Goal: Communication & Community: Answer question/provide support

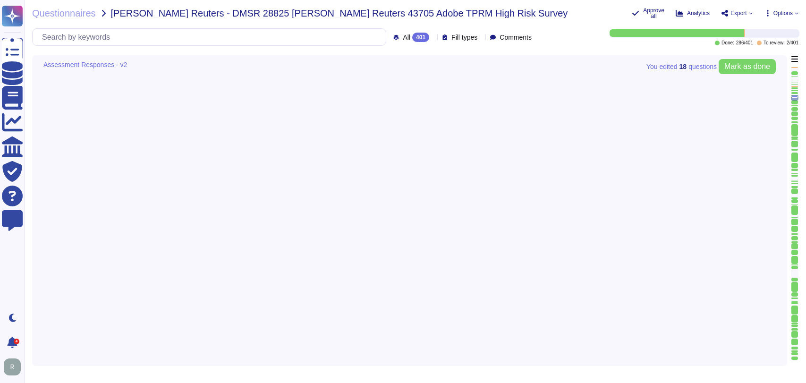
type textarea "Adobe backs up customer data regularly and validates restoration of data period…"
type textarea "Relying on the hosting providers' ISO and SOC 2 Certifications and reports. For…"
type textarea "The Adobe Vulnerability Management program provides operational groups with the…"
type textarea "Adobe's Secure Product Lifecycle (SPLC) standard integrates security into multi…"
type textarea "A systematic approach to managing change is followed where changes are reviewed…"
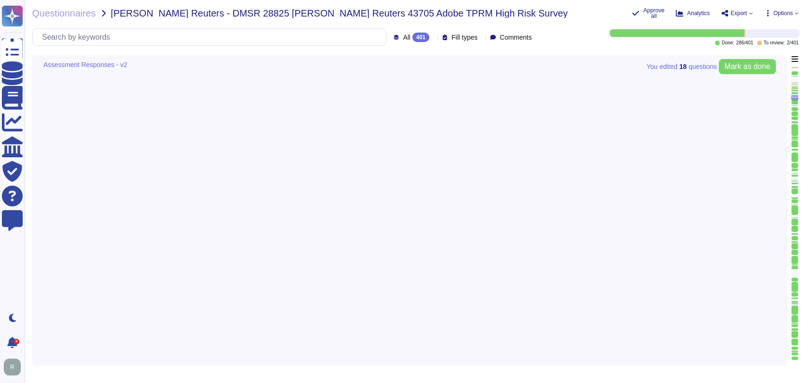
type textarea "The encryption algorithms that Adobe uses are not proprietary."
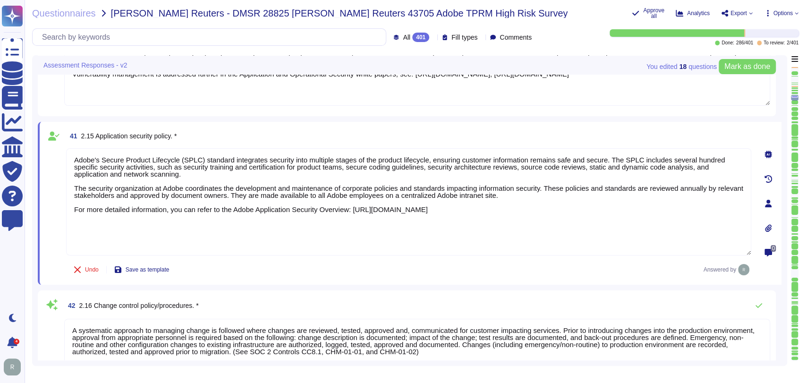
click at [589, 26] on div "Questionnaires [PERSON_NAME] Reuters - DMSR 28825 [PERSON_NAME] Reuters 43705 A…" at bounding box center [416, 191] width 782 height 383
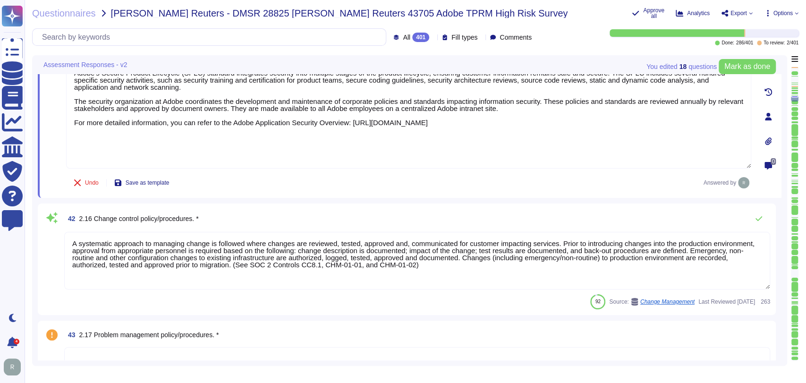
type textarea "Lorem'i Dolors Ametcon Adipiscin (ELIT) sed doeiusmo temp inc utlabo et dol mag…"
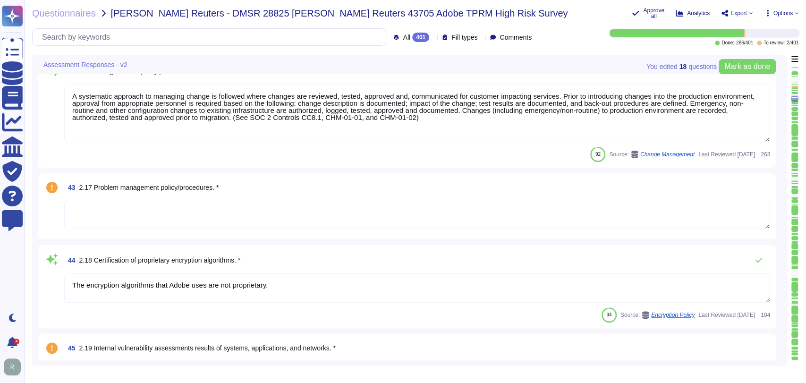
type textarea "The Business Continuity Policy establishes Adobe’s commitment to create and mai…"
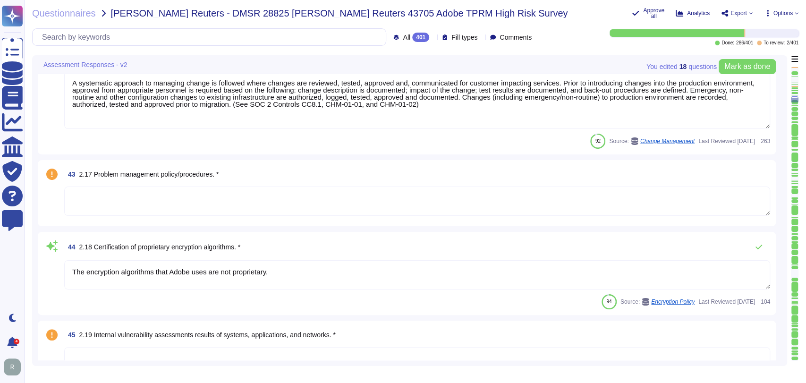
scroll to position [3863, 0]
click at [411, 174] on div "43 2.17 Problem management policy/procedures. *" at bounding box center [417, 173] width 706 height 17
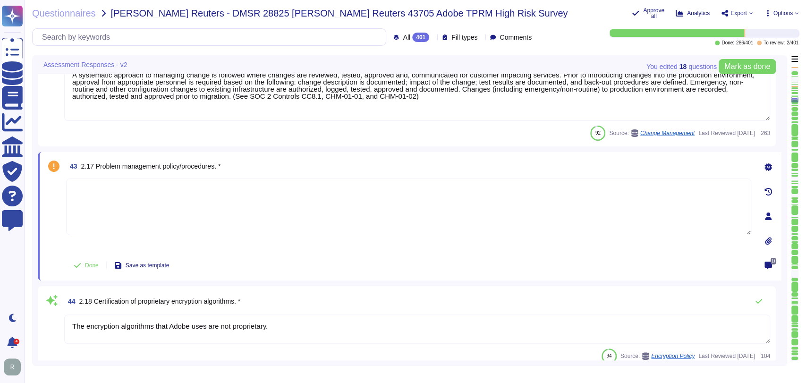
click at [324, 203] on textarea at bounding box center [408, 207] width 685 height 57
click at [767, 165] on icon at bounding box center [769, 167] width 8 height 8
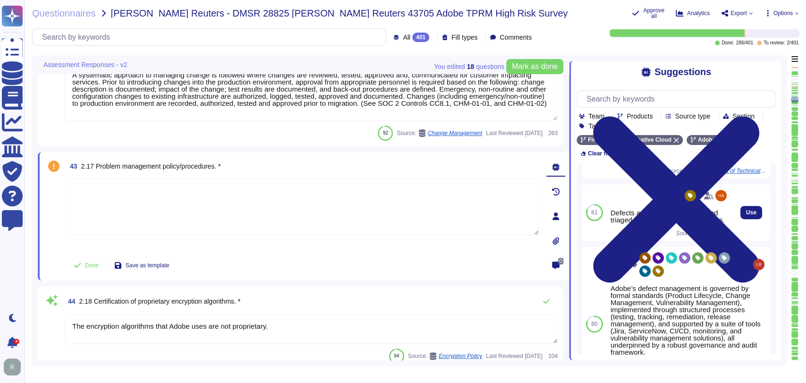
scroll to position [385, 0]
click at [638, 103] on input "text" at bounding box center [679, 99] width 194 height 17
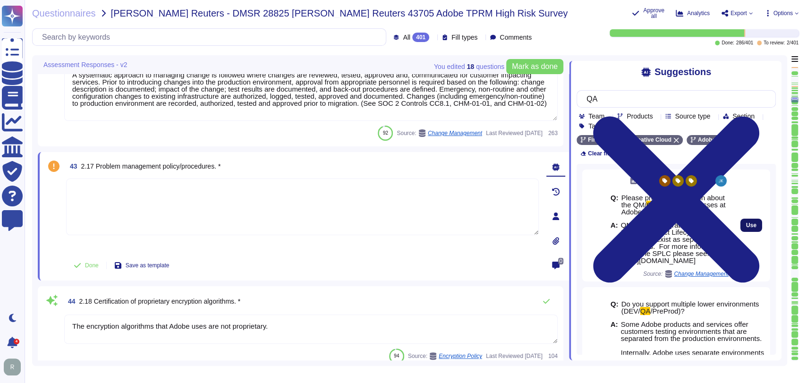
type input "QA"
click at [746, 227] on span "Use" at bounding box center [751, 225] width 10 height 6
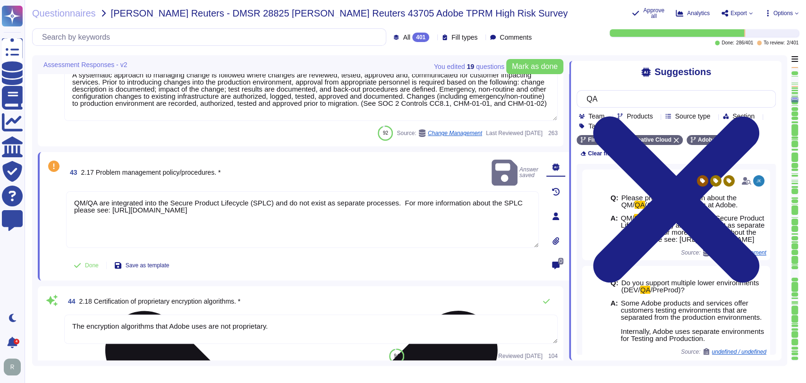
click at [288, 246] on div "QM/QA are integrated into the Secure Product Lifecycle (SPLC) and do not exist …" at bounding box center [302, 221] width 473 height 61
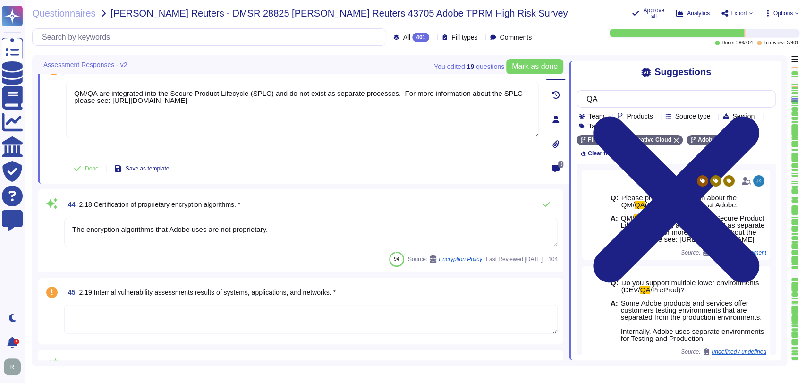
type textarea "The Business Continuity Policy establishes Adobe’s commitment to create and mai…"
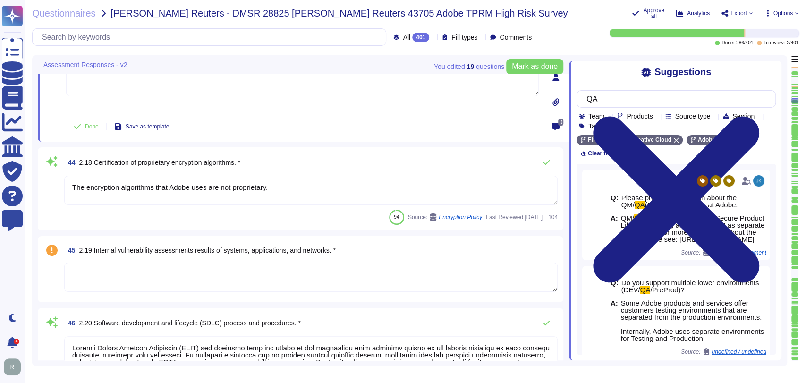
type textarea "A summary executive overview of the latest exercise is present in the Adobe Tru…"
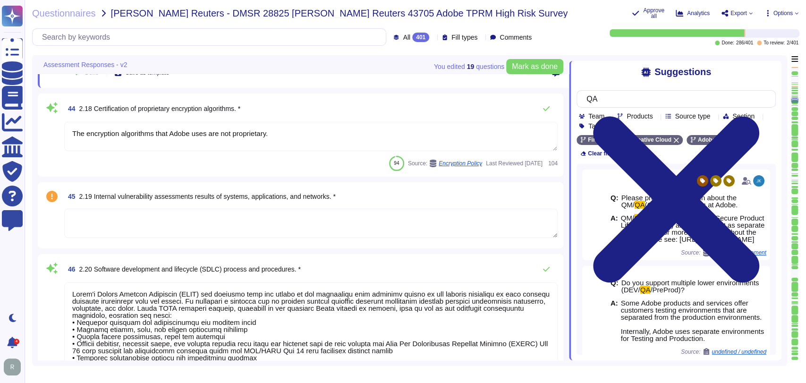
scroll to position [4054, 0]
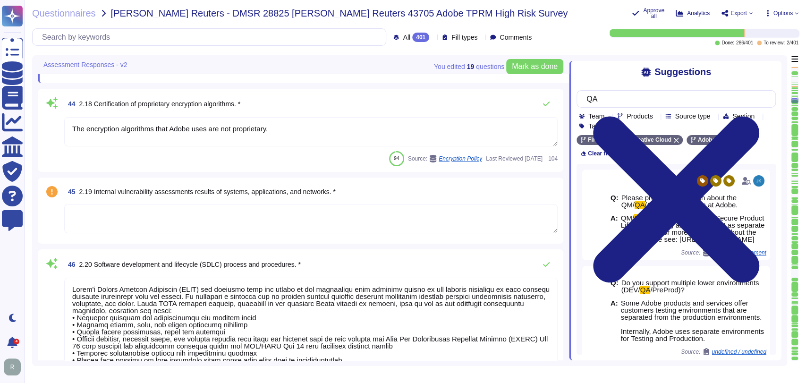
click at [378, 239] on div "45 2.19 Internal vulnerability assessments results of systems, applications, an…" at bounding box center [301, 211] width 526 height 66
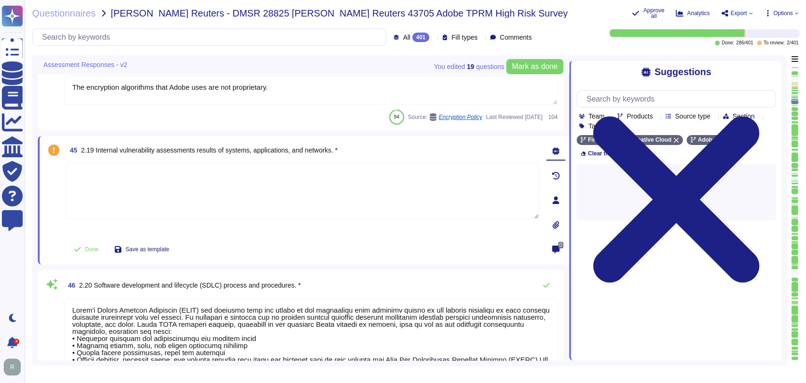
click at [375, 198] on textarea at bounding box center [302, 190] width 473 height 57
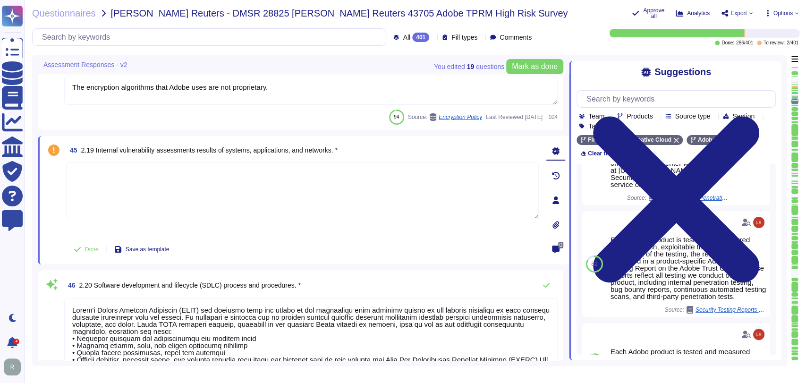
scroll to position [147, 0]
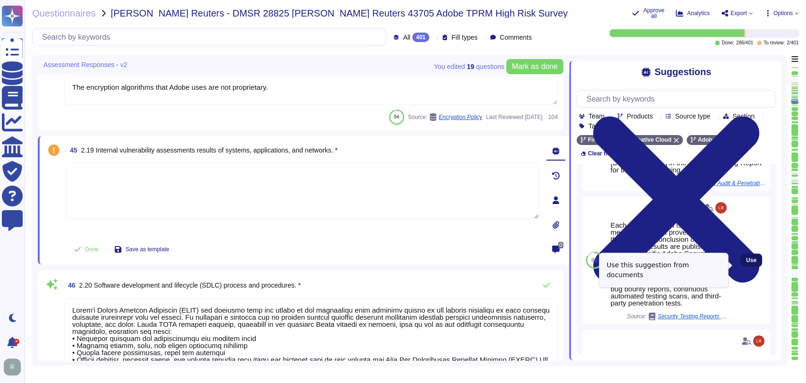
click at [753, 264] on button "Use" at bounding box center [752, 260] width 22 height 13
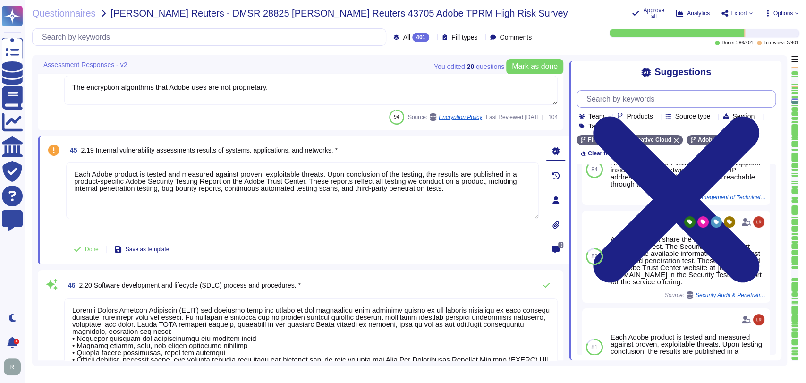
click at [661, 100] on input "text" at bounding box center [679, 99] width 194 height 17
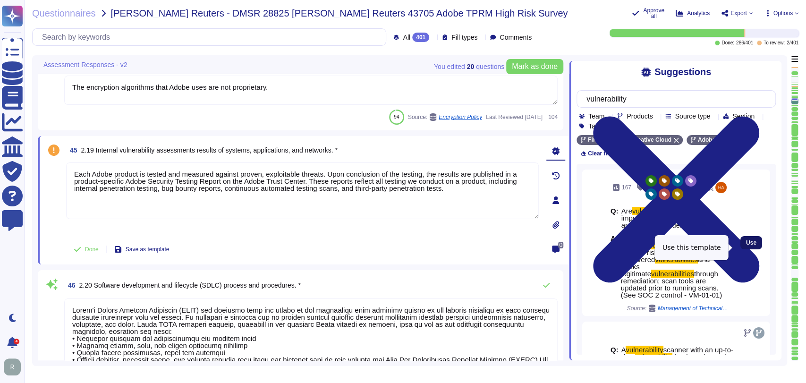
type input "vulnerability"
drag, startPoint x: 745, startPoint y: 247, endPoint x: 735, endPoint y: 250, distance: 10.5
click at [746, 246] on span "Use" at bounding box center [751, 243] width 10 height 6
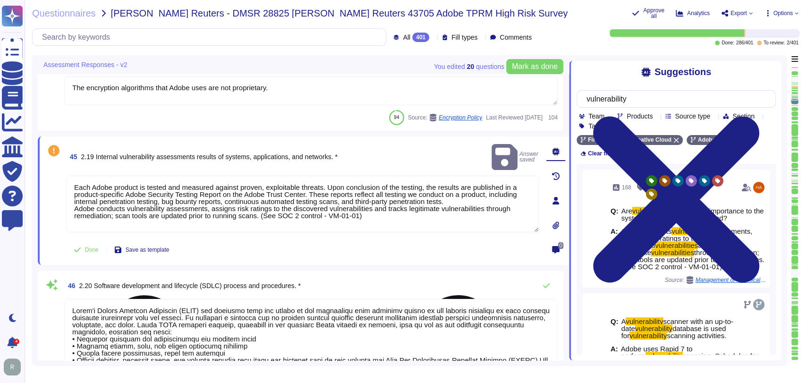
scroll to position [4054, 0]
drag, startPoint x: 449, startPoint y: 189, endPoint x: 114, endPoint y: 182, distance: 335.0
click at [115, 182] on textarea "Each Adobe product is tested and measured against proven, exploitable threats. …" at bounding box center [302, 204] width 473 height 57
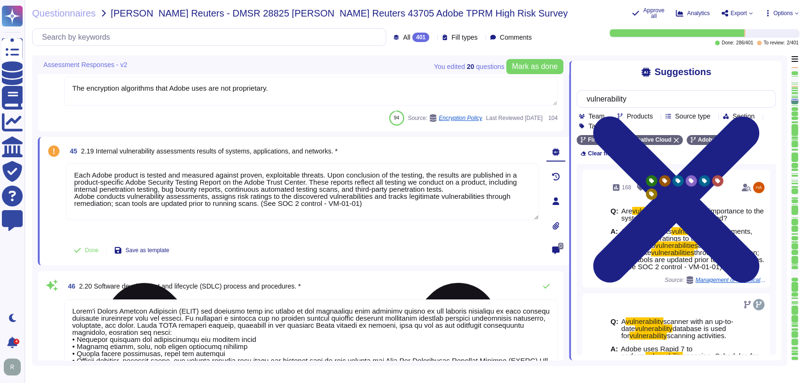
click at [447, 190] on textarea "Each Adobe product is tested and measured against proven, exploitable threats. …" at bounding box center [302, 191] width 473 height 57
click at [453, 188] on textarea "Each Adobe product is tested and measured against proven, exploitable threats. …" at bounding box center [302, 191] width 473 height 57
click at [452, 188] on textarea "Each Adobe product is tested and measured against proven, exploitable threats. …" at bounding box center [302, 191] width 473 height 57
drag, startPoint x: 452, startPoint y: 188, endPoint x: 83, endPoint y: 178, distance: 369.0
click at [83, 178] on textarea "Each Adobe product is tested and measured against proven, exploitable threats. …" at bounding box center [302, 191] width 473 height 57
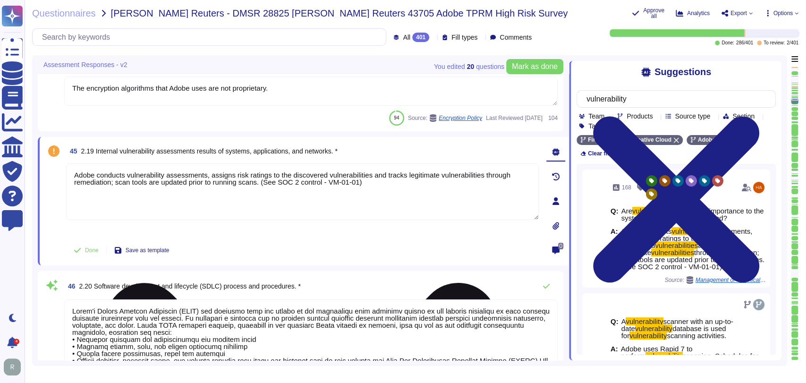
click at [256, 182] on textarea "Adobe conducts vulnerability assessments, assigns risk ratings to the discovere…" at bounding box center [302, 191] width 473 height 57
drag, startPoint x: 258, startPoint y: 194, endPoint x: 434, endPoint y: 182, distance: 175.6
click at [434, 182] on textarea "Adobe conducts vulnerability assessments, assigns risk ratings to the discovere…" at bounding box center [302, 192] width 473 height 57
click at [258, 182] on textarea "Adobe conducts vulnerability assessments, assigns risk ratings to the discovere…" at bounding box center [302, 192] width 473 height 57
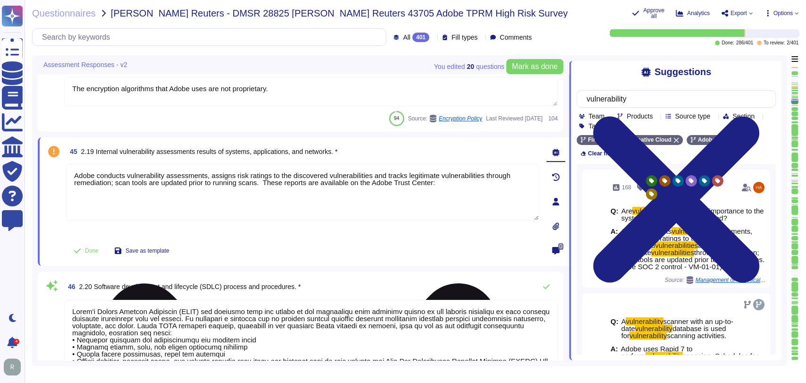
paste textarea "(See SOC 2 control - VM-01-01)"
click at [533, 182] on textarea "Adobe conducts vulnerability assessments, assigns risk ratings to the discovere…" at bounding box center [302, 192] width 473 height 57
paste textarea "[URL][DOMAIN_NAME]"
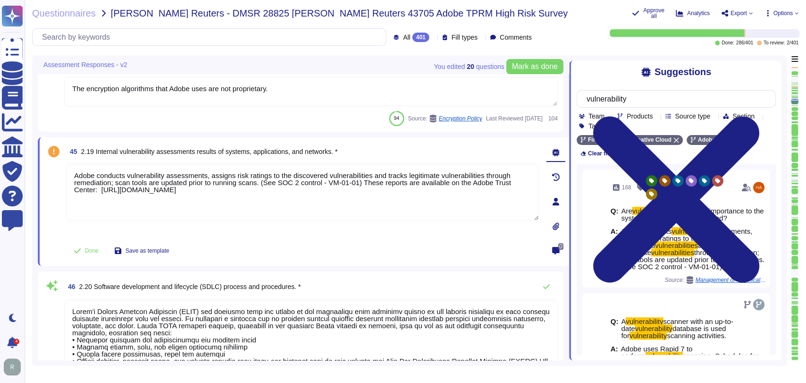
type textarea "Adobe conducts vulnerability assessments, assigns risk ratings to the discovere…"
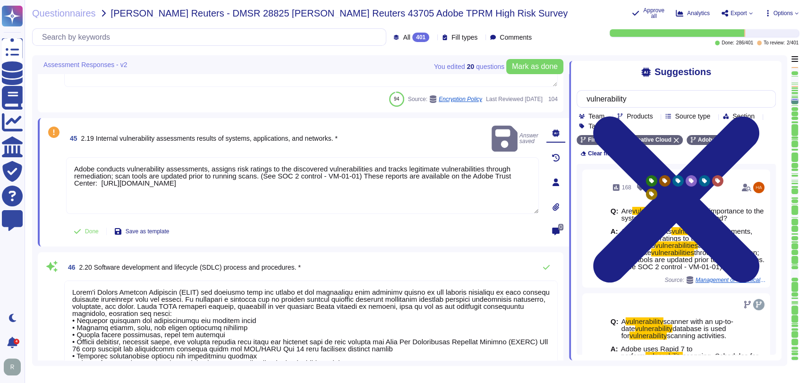
type textarea "Please refer to the Adobe Trust Center and the Security Testing Reports for the…"
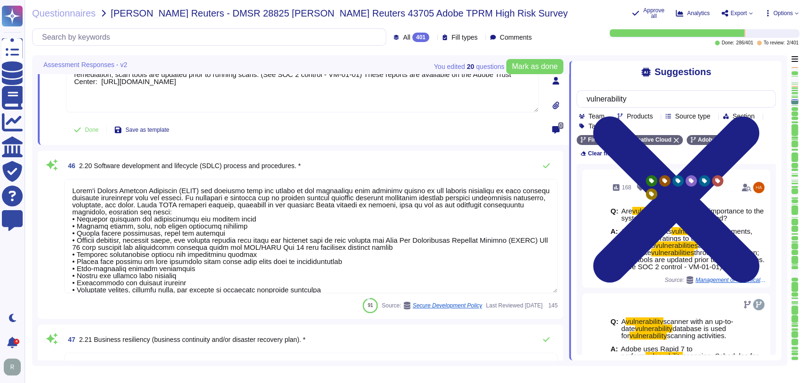
scroll to position [4174, 0]
click at [271, 238] on textarea at bounding box center [311, 236] width 494 height 114
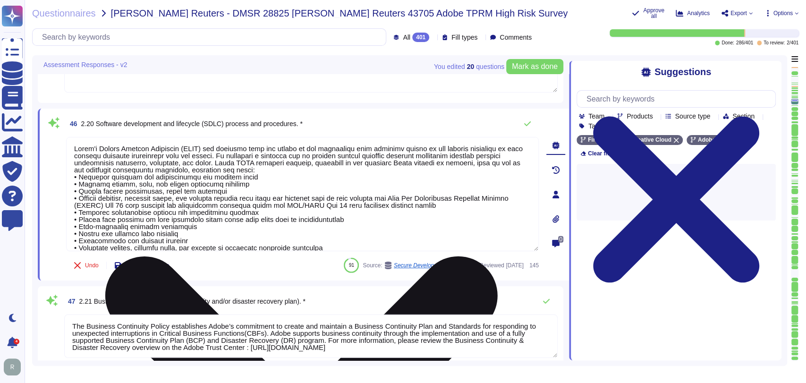
type textarea "You can find these, along with other relevant policies, on our Additional Priva…"
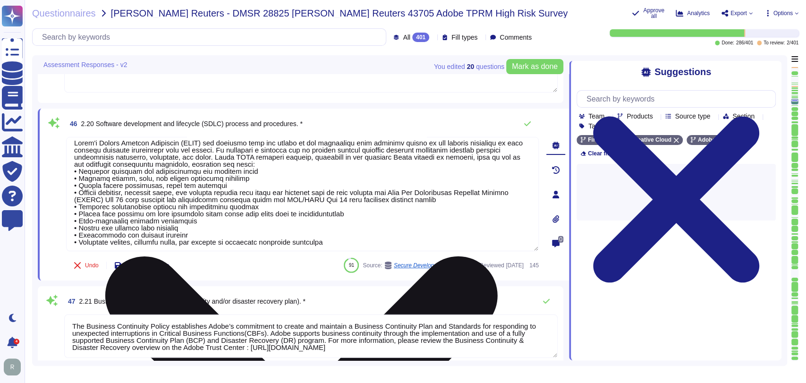
scroll to position [8, 0]
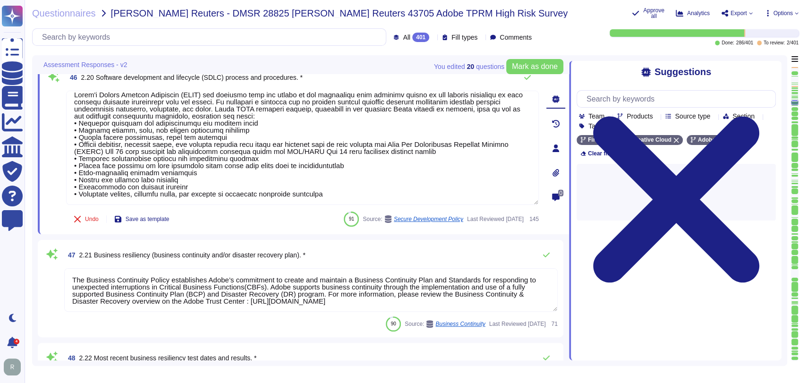
type textarea "HIPAA does not have an attestation certification, so Adobe will retain our HIPA…"
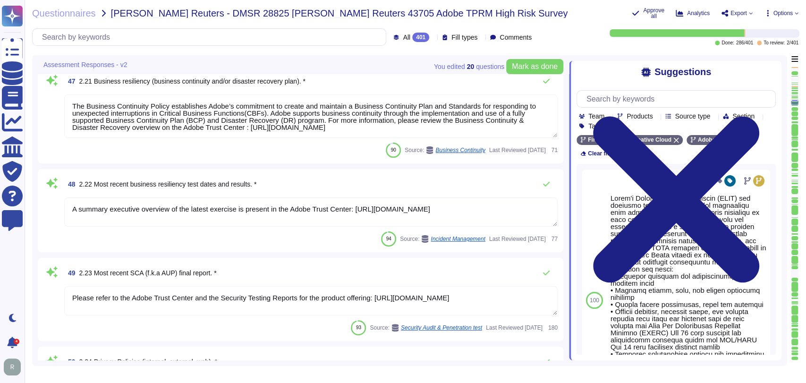
scroll to position [0, 0]
type textarea "Adobe maintains business interruption coverage."
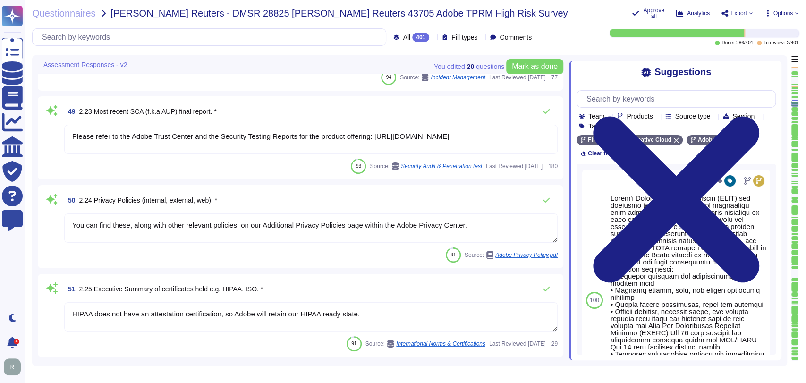
scroll to position [4540, 0]
click at [70, 224] on textarea "You can find these, along with other relevant policies, on our Additional Priva…" at bounding box center [311, 227] width 494 height 29
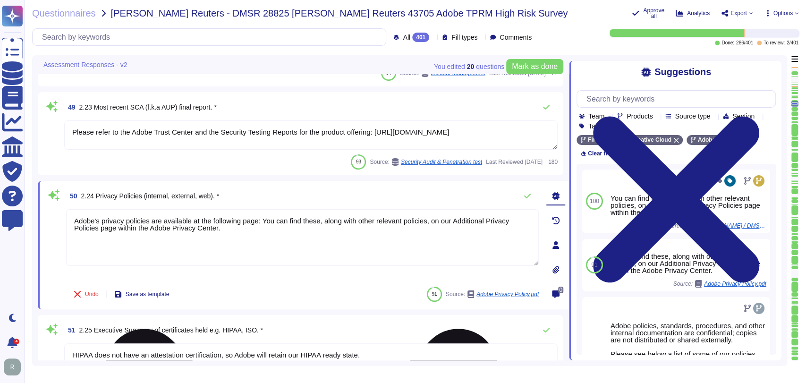
paste textarea "[URL][DOMAIN_NAME]"
drag, startPoint x: 360, startPoint y: 229, endPoint x: 378, endPoint y: 222, distance: 18.7
click at [378, 222] on textarea "Adobe's privacy policies are available at the following page: [URL][DOMAIN_NAME…" at bounding box center [302, 237] width 473 height 57
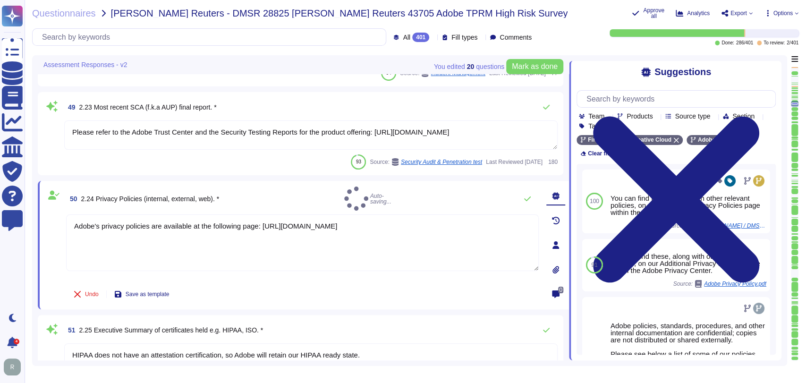
type textarea "Adobe's privacy policies are available at the following page: [URL][DOMAIN_NAME]"
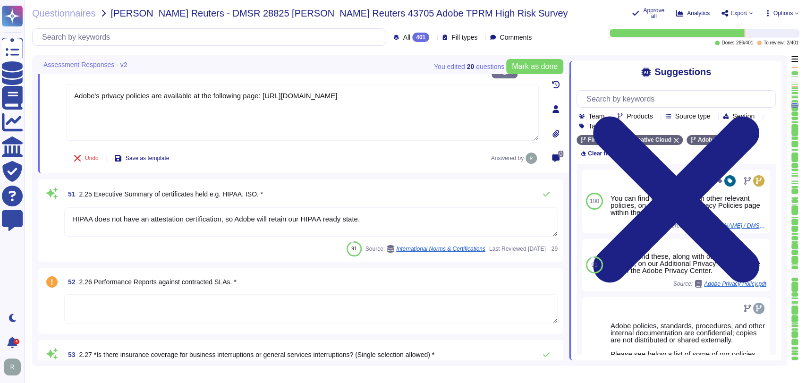
scroll to position [4670, 0]
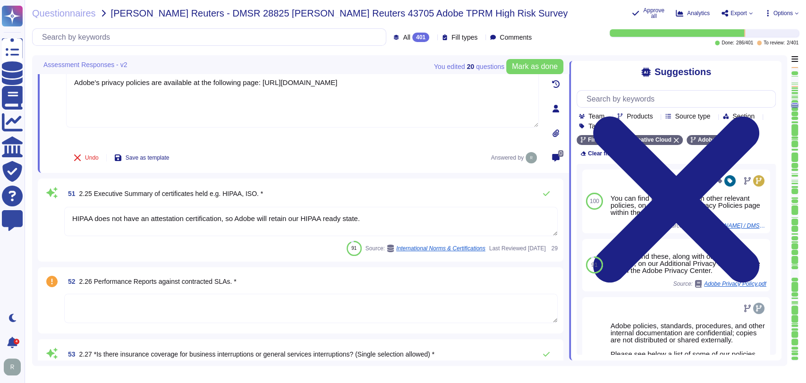
click at [395, 213] on textarea "HIPAA does not have an attestation certification, so Adobe will retain our HIPA…" at bounding box center [311, 221] width 494 height 29
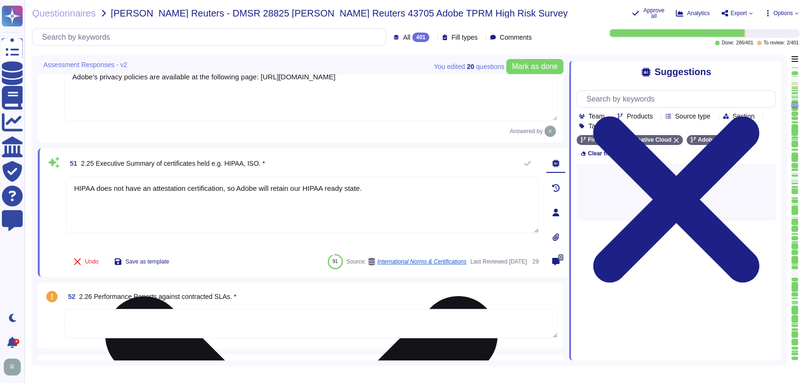
click at [325, 193] on textarea "HIPAA does not have an attestation certification, so Adobe will retain our HIPA…" at bounding box center [302, 205] width 473 height 57
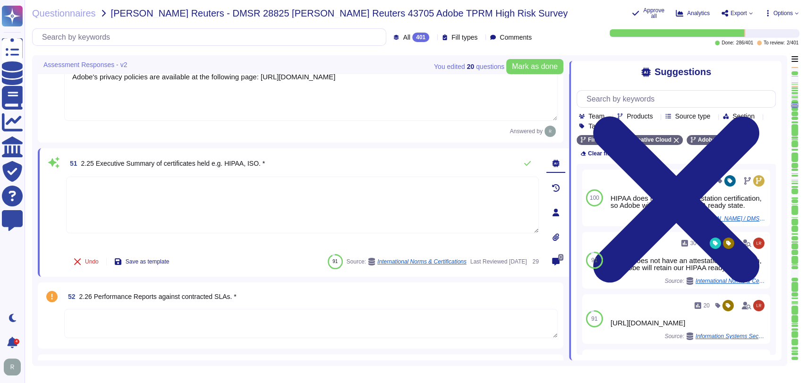
click at [430, 198] on textarea at bounding box center [302, 205] width 473 height 57
click at [663, 99] on input "text" at bounding box center [679, 99] width 194 height 17
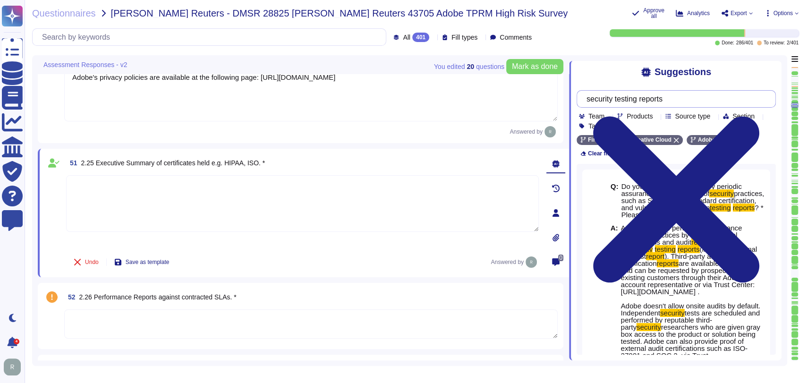
click at [681, 100] on input "security testing reports" at bounding box center [674, 99] width 184 height 17
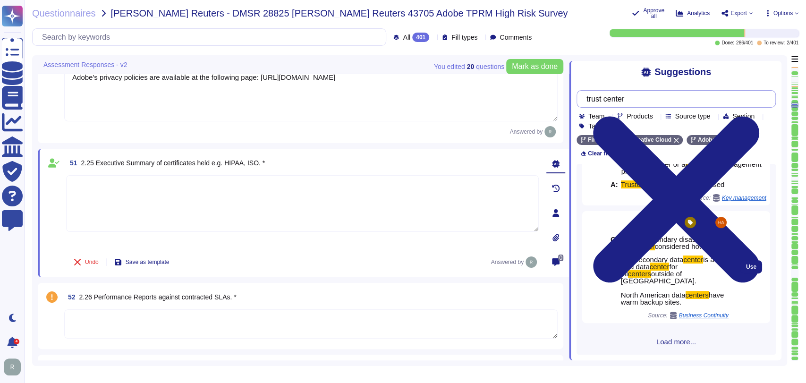
scroll to position [258, 0]
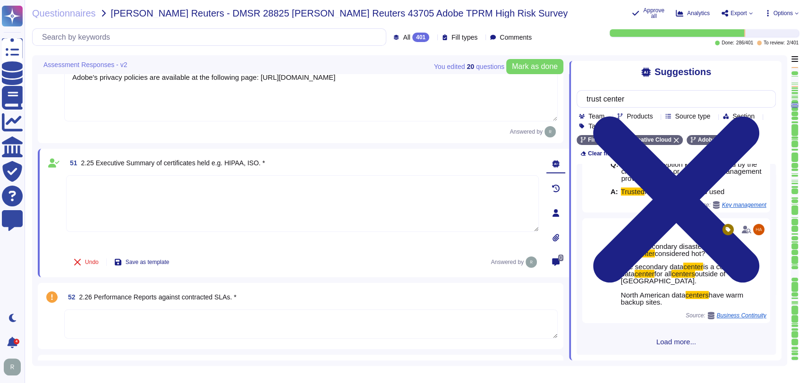
type input "trust center"
click at [674, 345] on span "Load more..." at bounding box center [676, 341] width 199 height 7
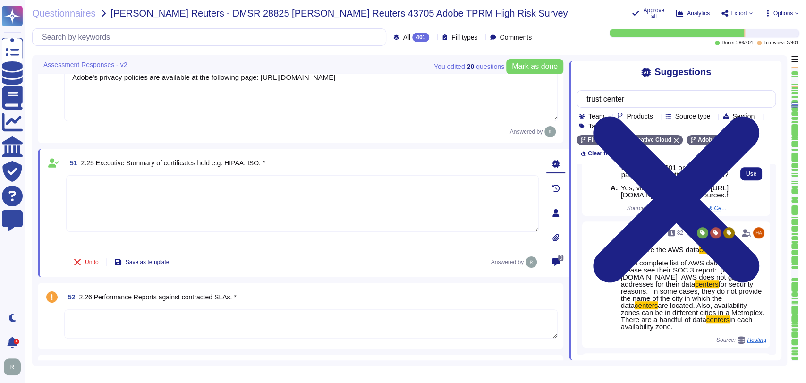
scroll to position [426, 0]
click at [746, 176] on span "Use" at bounding box center [751, 174] width 10 height 6
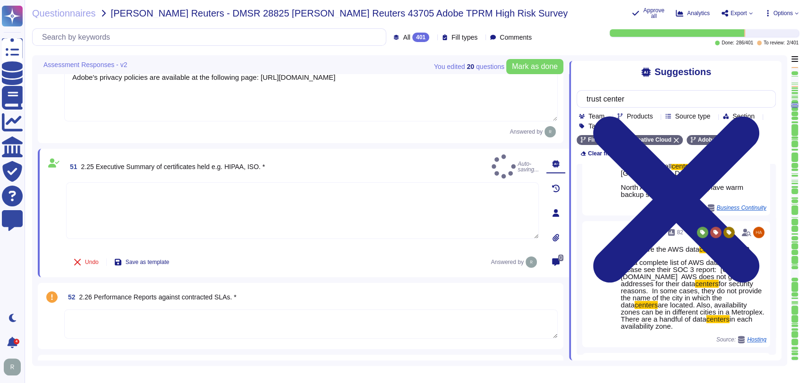
type textarea "Yes, via Adobe Trust Center: [URL][DOMAIN_NAME]"
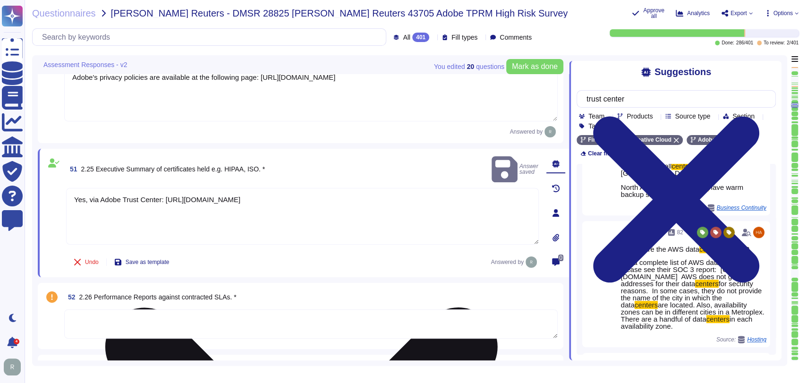
scroll to position [4669, 0]
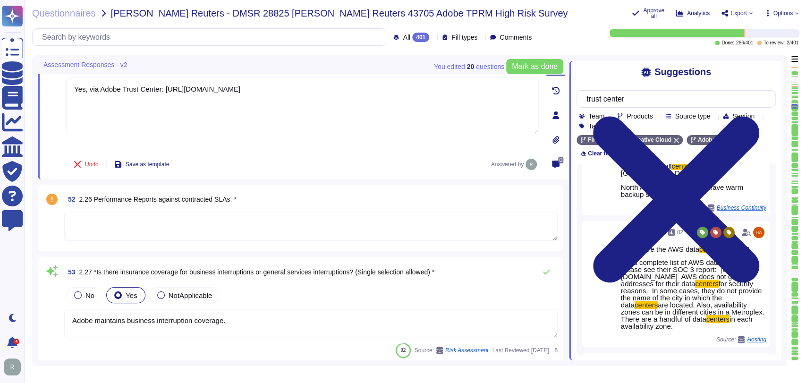
type textarea "Enterprise Risk Management (ERM) incorporates an organization’s methods and pro…"
click at [184, 226] on textarea at bounding box center [311, 225] width 494 height 29
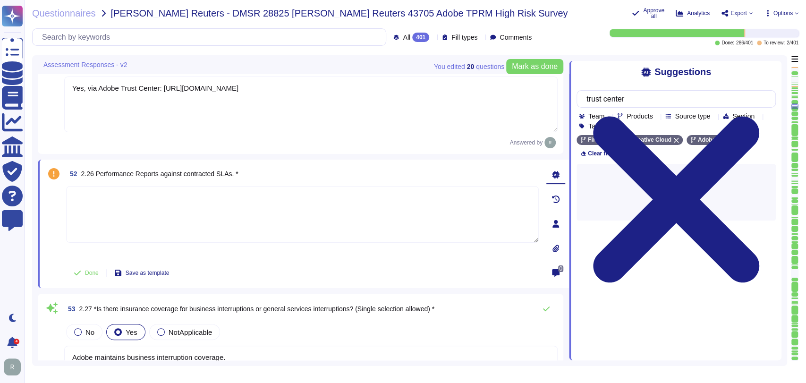
scroll to position [0, 0]
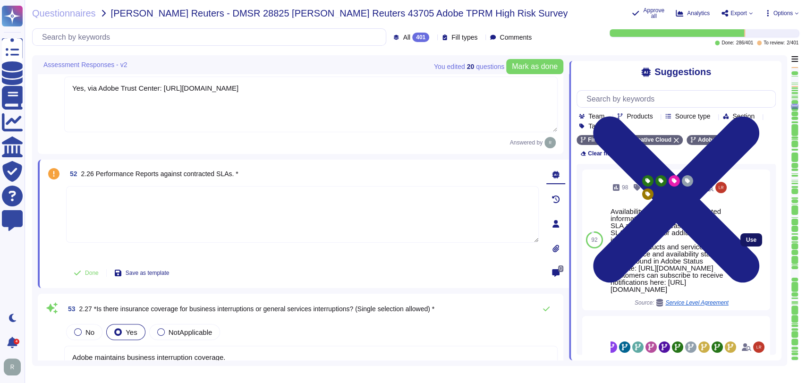
click at [746, 239] on span "Use" at bounding box center [751, 240] width 10 height 6
type textarea "Availability metrics and SLA related information are defined within the SLA agr…"
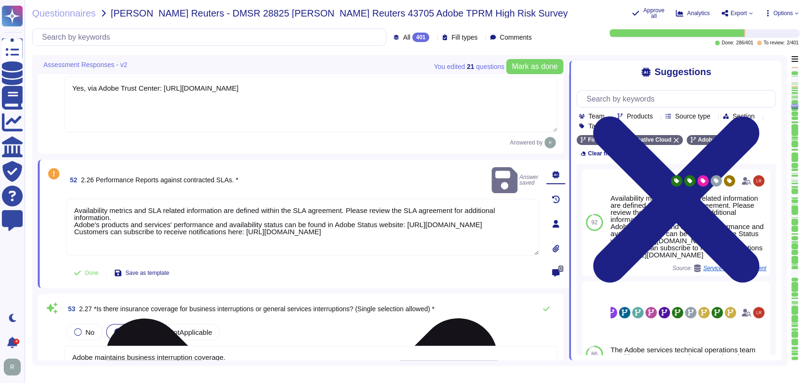
click at [132, 201] on textarea "Availability metrics and SLA related information are defined within the SLA agr…" at bounding box center [302, 227] width 473 height 57
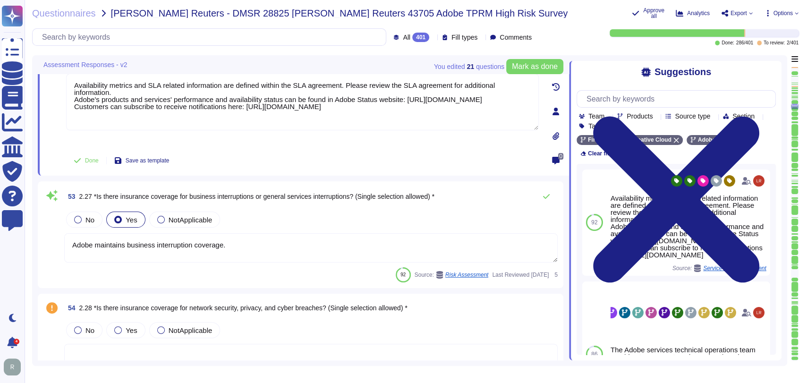
type textarea "Enterprise Risk Management (ERM) incorporates an organization’s methods and pro…"
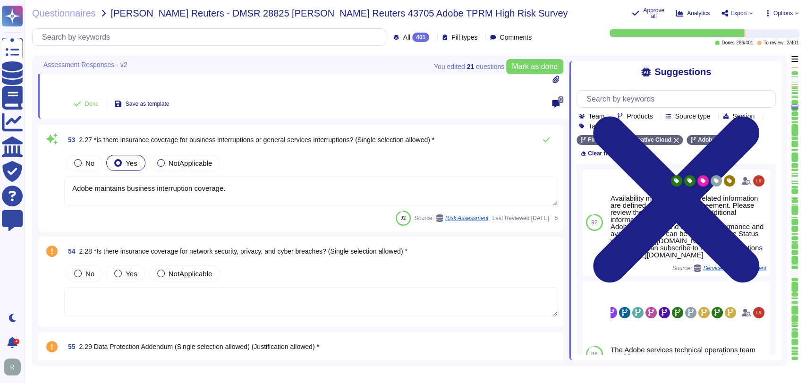
type textarea "The risk governance plan includes risk scenarios that encompass events and poss…"
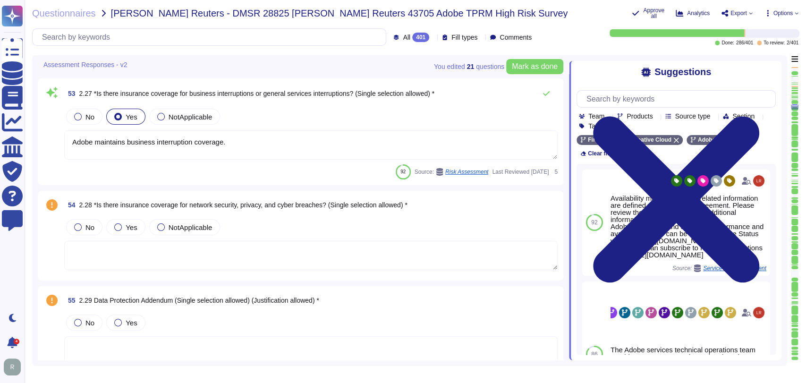
scroll to position [4975, 0]
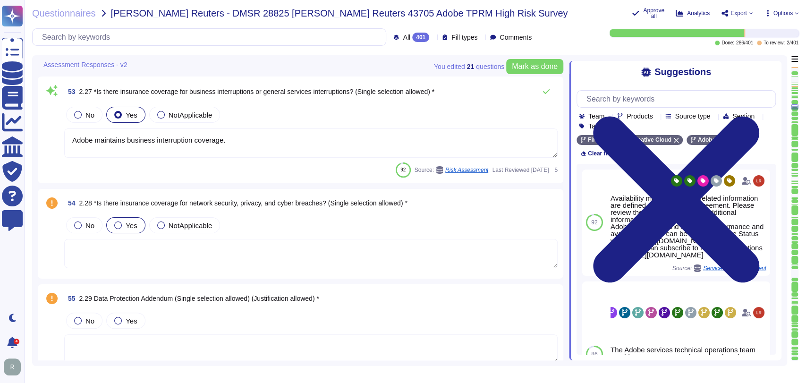
click at [132, 224] on span "Yes" at bounding box center [131, 226] width 11 height 8
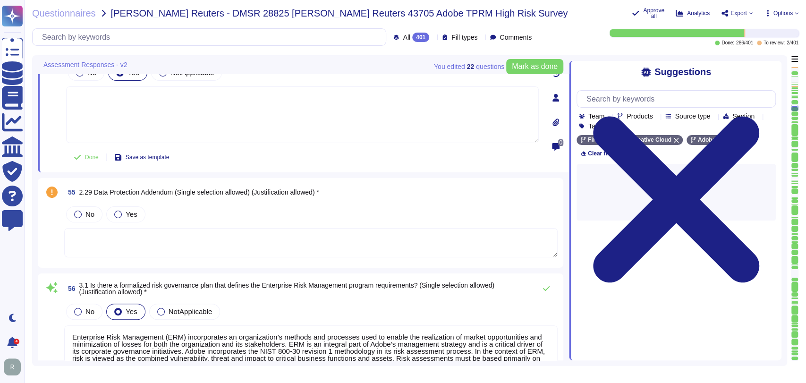
scroll to position [5093, 0]
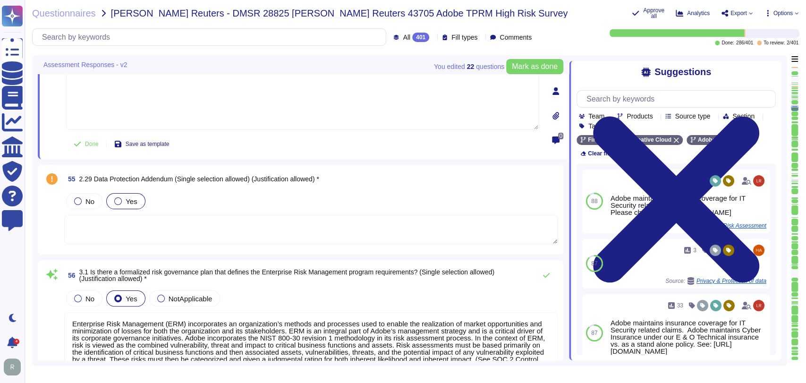
click at [125, 202] on label "Yes" at bounding box center [125, 201] width 23 height 8
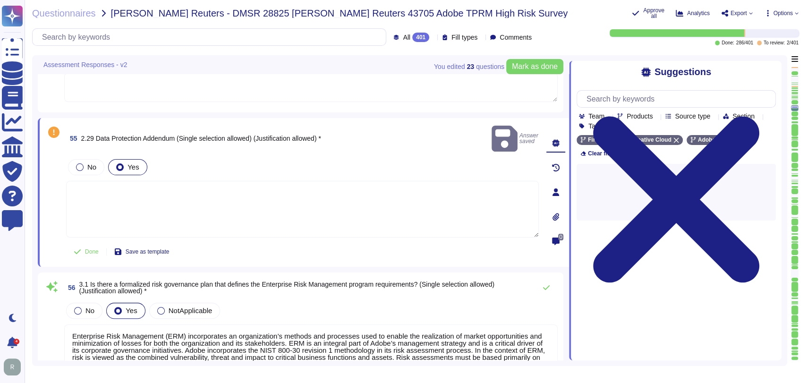
scroll to position [5094, 0]
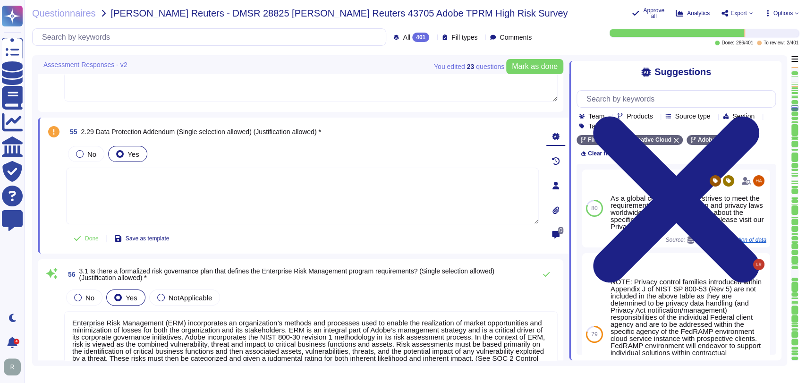
click at [141, 188] on textarea at bounding box center [302, 196] width 473 height 57
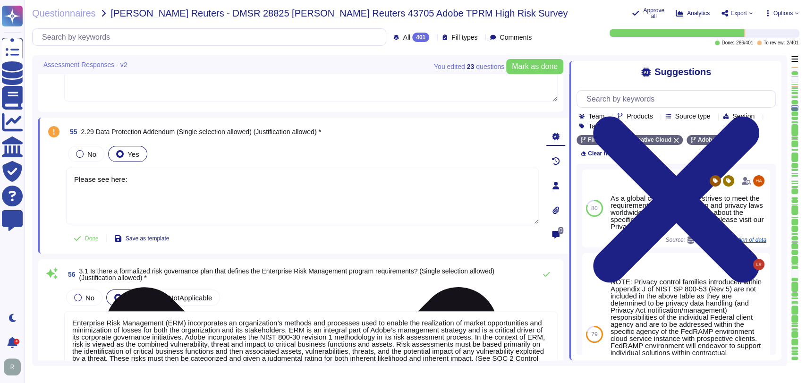
paste textarea "[URL][DOMAIN_NAME]"
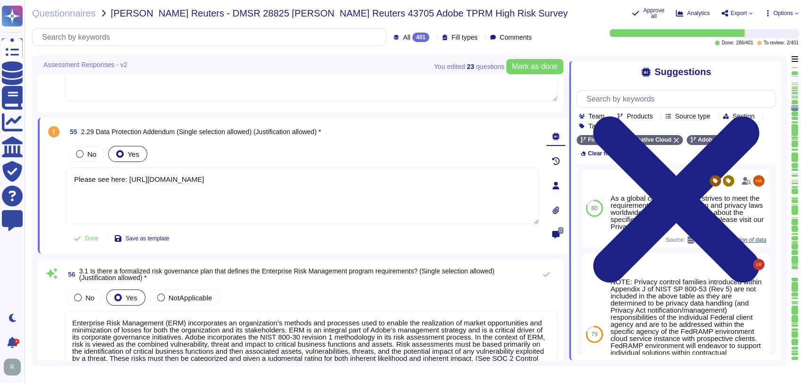
type textarea "Please see here: [URL][DOMAIN_NAME]"
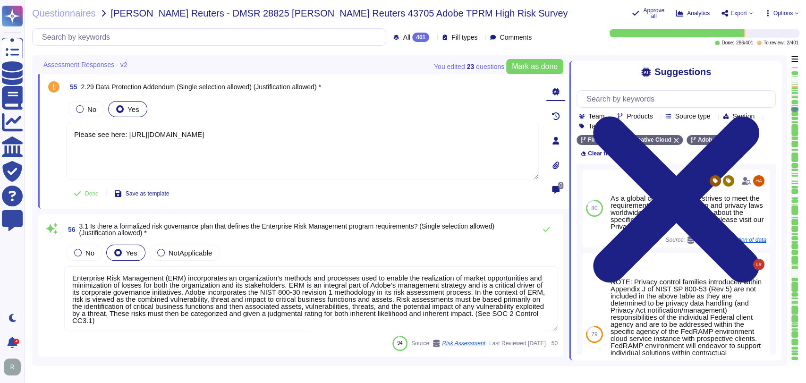
scroll to position [5164, 0]
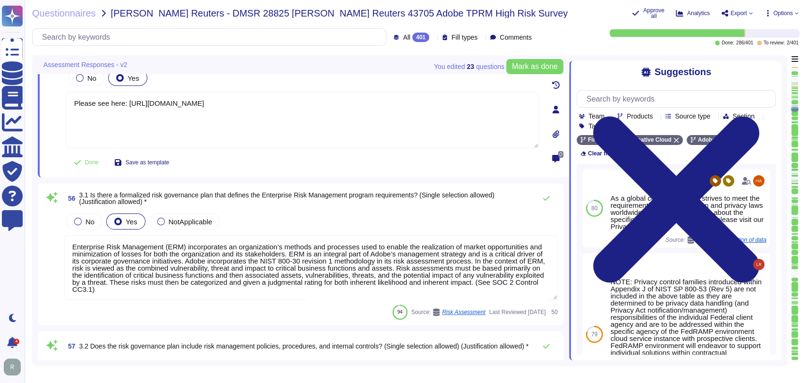
type textarea "Yes, there is a formalized Risk Assessment process in place that identifies, qu…"
click at [325, 216] on div "No Yes NotApplicable" at bounding box center [311, 222] width 494 height 20
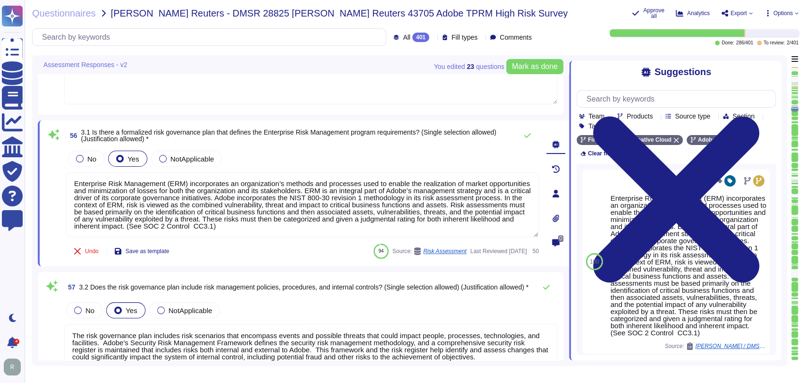
scroll to position [5207, 0]
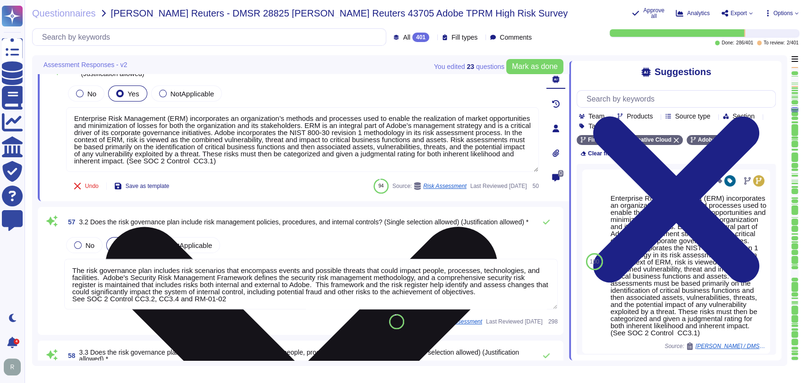
type textarea "Yes, there is a formalized Risk Assessment process in place that identifies, qu…"
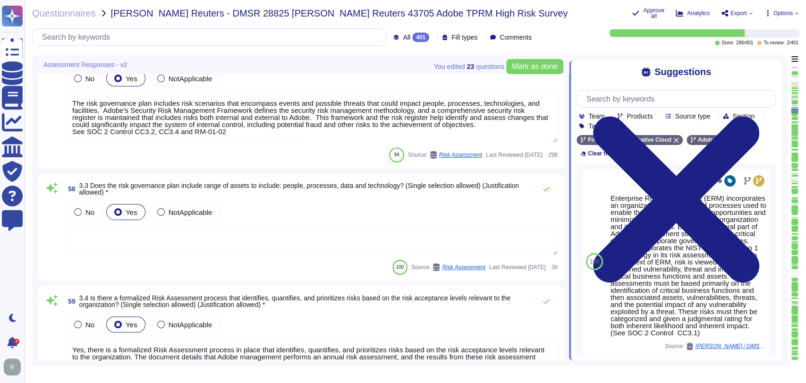
scroll to position [5428, 0]
click at [307, 205] on div "No Yes NotApplicable" at bounding box center [311, 211] width 494 height 20
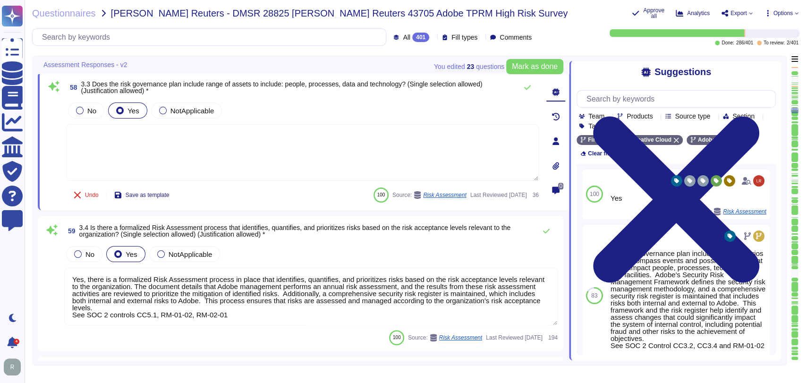
type textarea "Adobe has a documented third-party risk management program is outlined in the V…"
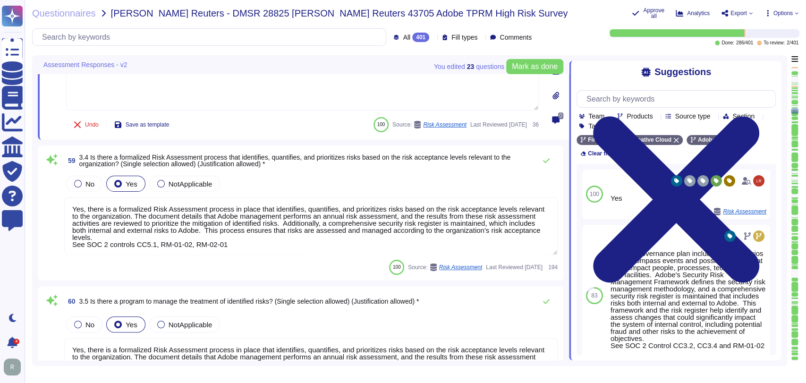
scroll to position [0, 0]
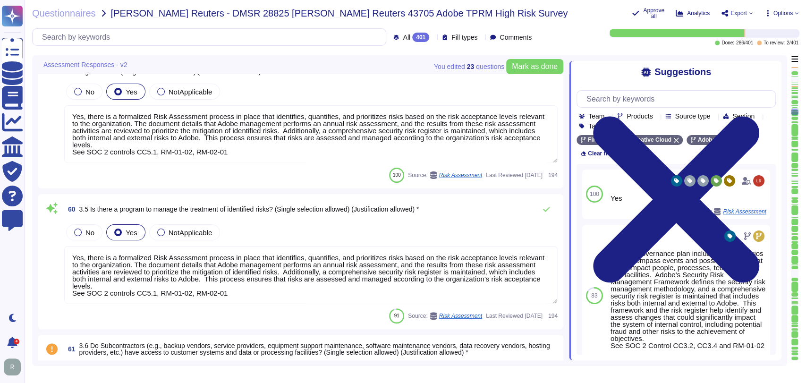
type textarea "The third-party risk management program at Adobe requires business units to not…"
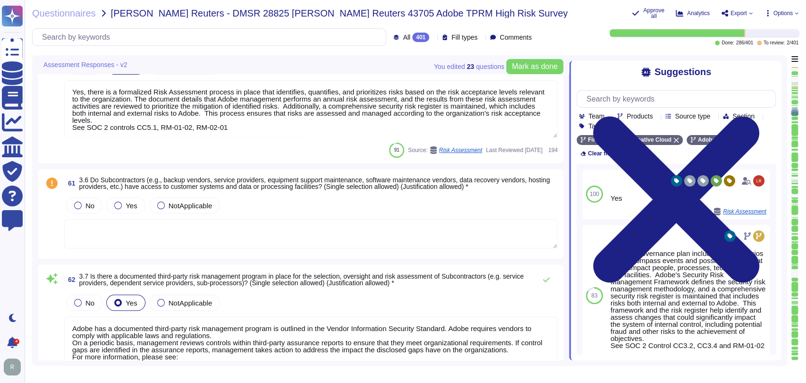
type textarea "This is part of the contract negotiation process. Please refer to Adobe Sales L…"
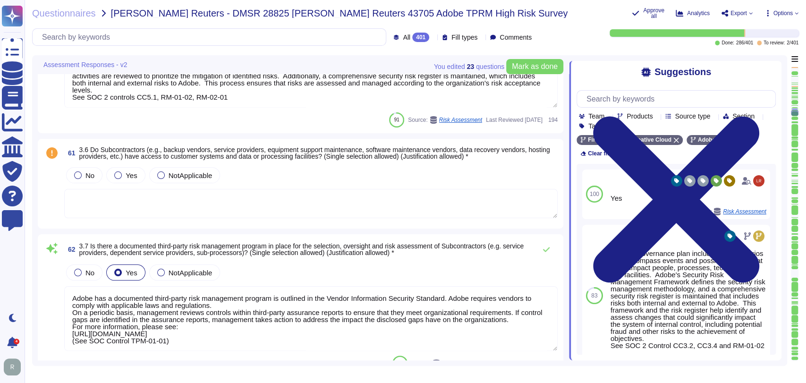
scroll to position [5872, 0]
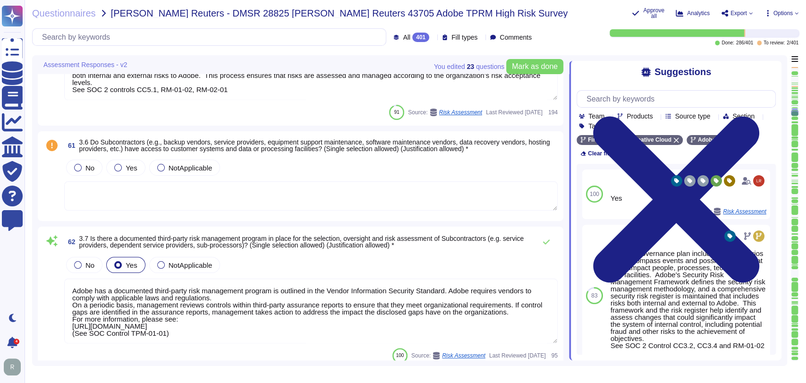
click at [310, 193] on textarea at bounding box center [311, 195] width 494 height 29
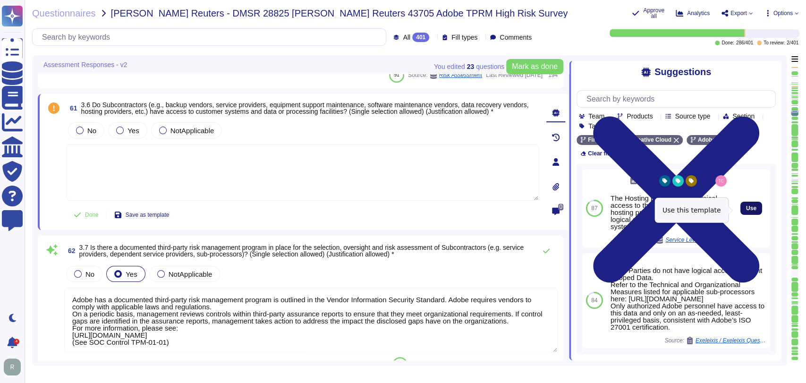
click at [746, 211] on span "Use" at bounding box center [751, 208] width 10 height 6
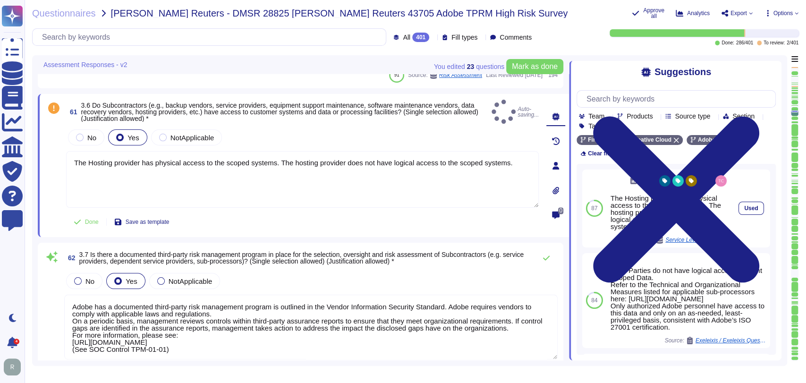
type textarea "The Hosting provider has physical access to the scoped systems. The hosting pro…"
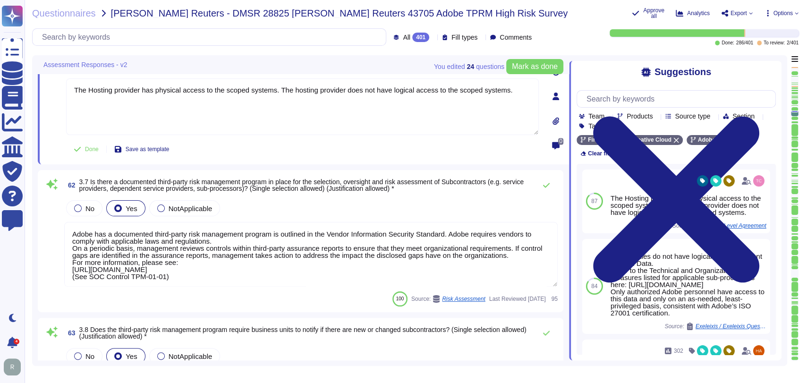
type textarea "Adobe requires subcontractor to notify if there are changes affecting services …"
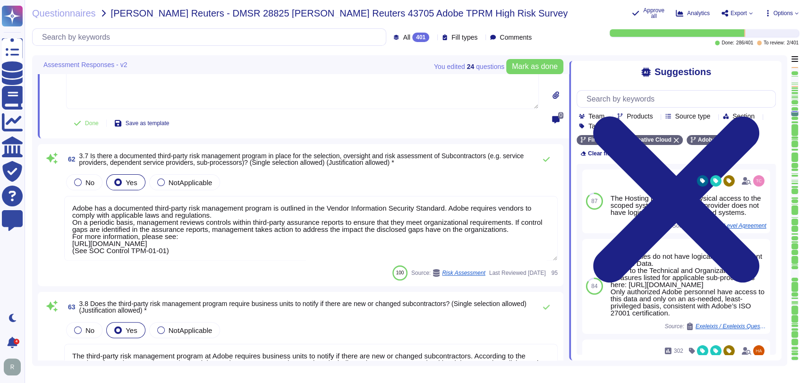
scroll to position [5965, 0]
click at [300, 216] on textarea "Adobe has a documented third-party risk management program is outlined in the V…" at bounding box center [311, 228] width 494 height 65
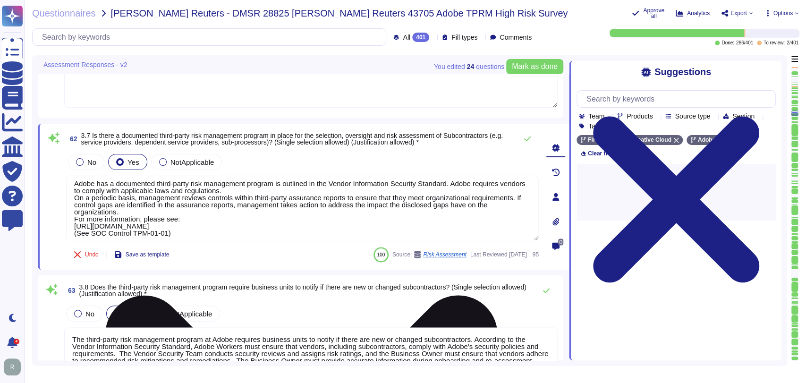
scroll to position [8, 0]
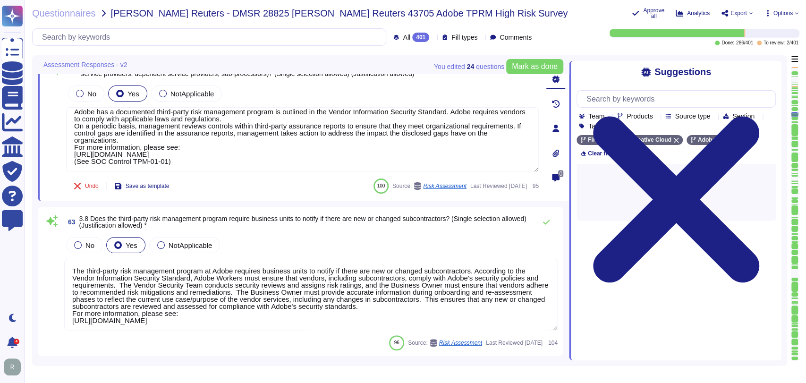
type textarea "Background checks are not performed as part of the third-party risk management …"
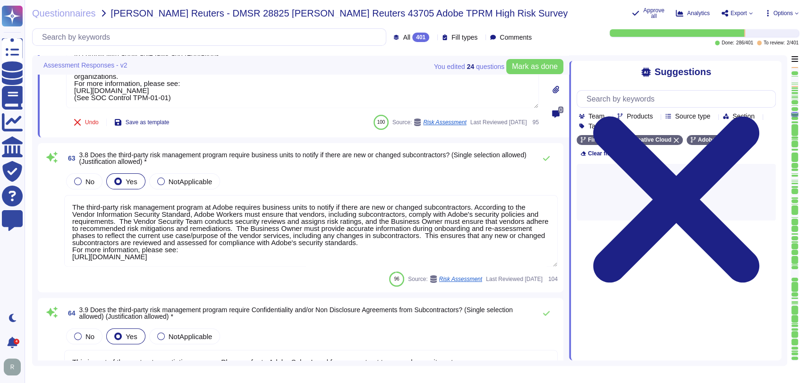
scroll to position [6091, 0]
click at [418, 157] on span "3.8 Does the third-party risk management program require business units to noti…" at bounding box center [302, 158] width 447 height 14
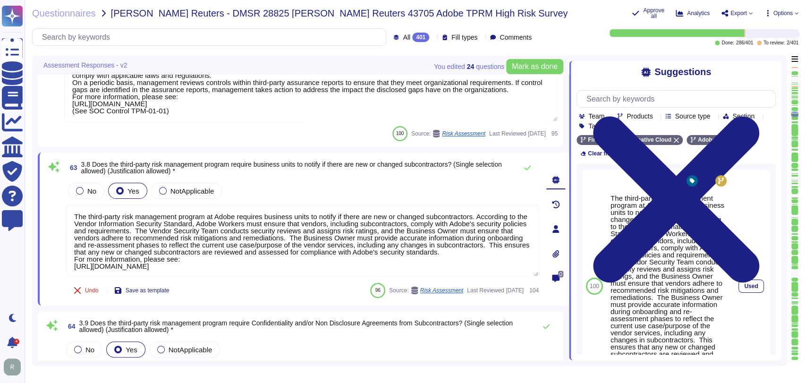
scroll to position [6073, 0]
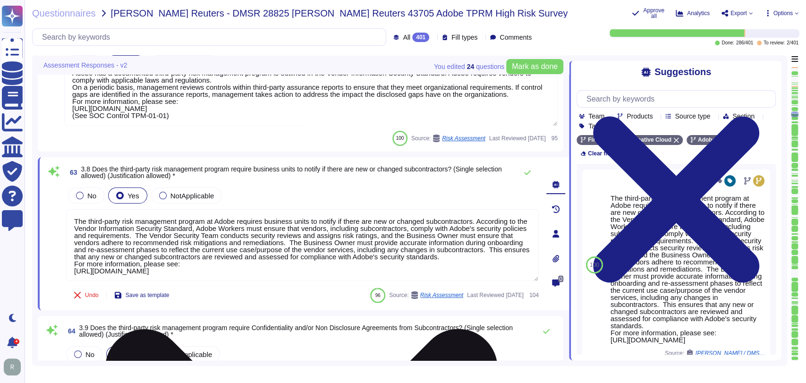
click at [396, 245] on textarea "The third-party risk management program at Adobe requires business units to not…" at bounding box center [302, 245] width 473 height 72
click at [419, 236] on textarea "The third-party risk management program at Adobe requires business units to not…" at bounding box center [302, 245] width 473 height 72
drag, startPoint x: 192, startPoint y: 262, endPoint x: 74, endPoint y: 221, distance: 125.0
click at [74, 221] on textarea "The third-party risk management program at Adobe requires business units to not…" at bounding box center [302, 246] width 473 height 72
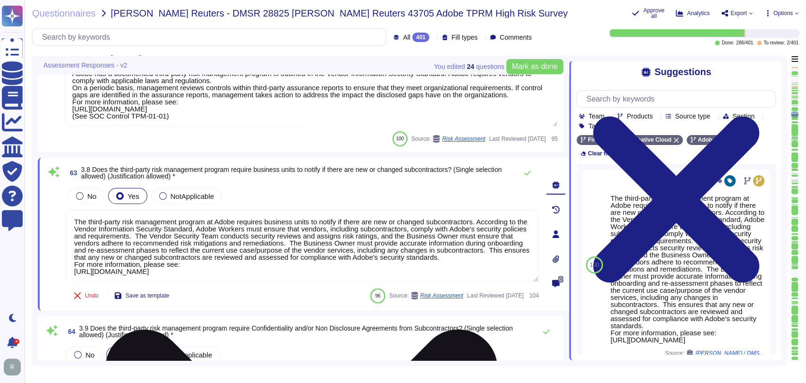
paste textarea "Adobe's Third-Party Risk Management Program requires business units to report a…"
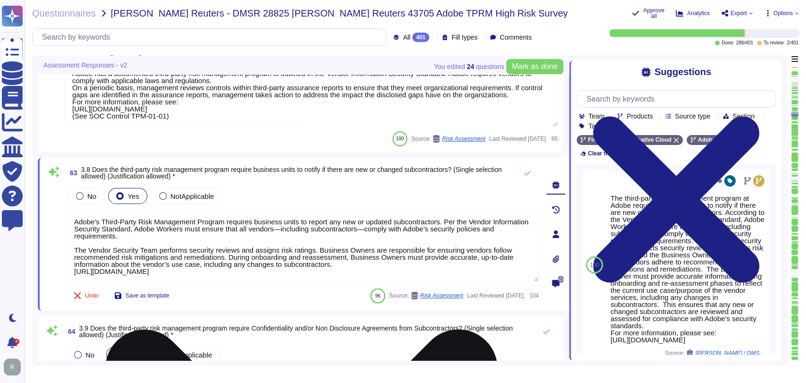
click at [171, 227] on textarea "Adobe's Third-Party Risk Management Program requires business units to report a…" at bounding box center [302, 246] width 473 height 72
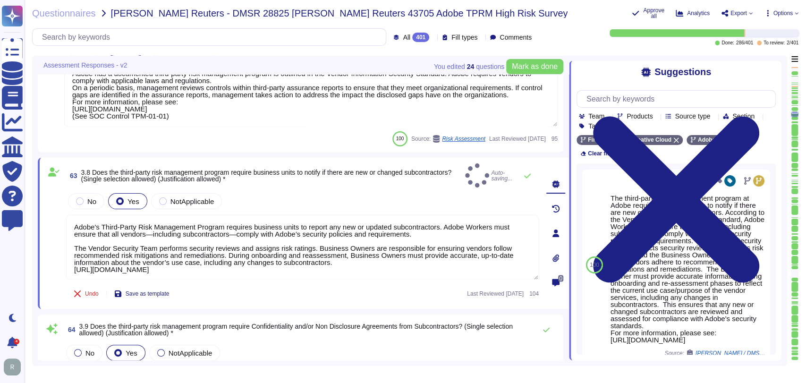
type textarea "Adobe's Third-Party Risk Management Program requires business units to report a…"
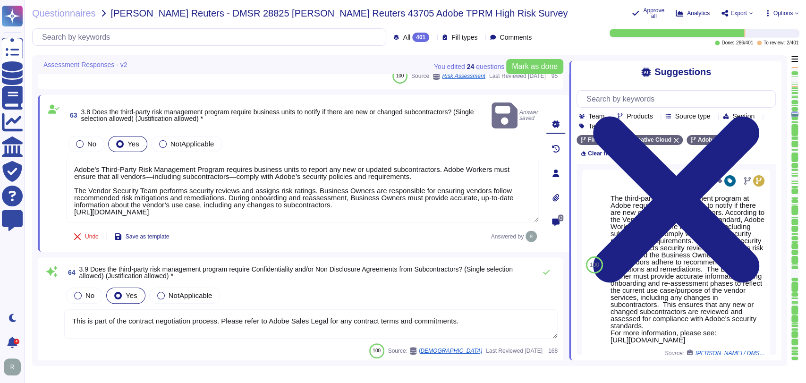
type textarea "Adobe's Legal team maintains records of all contracts with vendors."
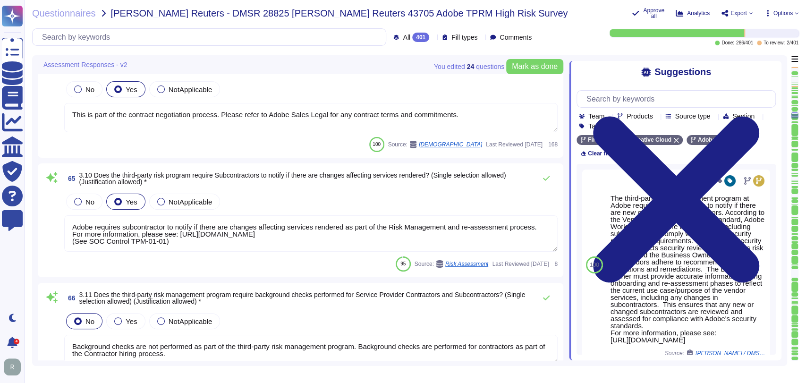
scroll to position [6317, 0]
click at [287, 232] on textarea "Adobe requires subcontractor to notify if there are changes affecting services …" at bounding box center [311, 233] width 494 height 36
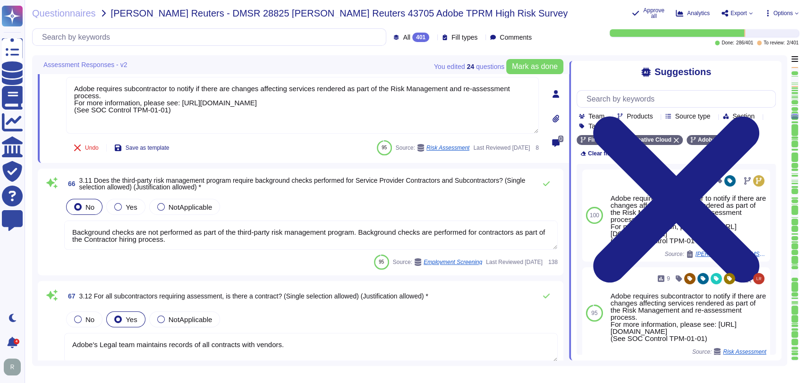
scroll to position [6448, 0]
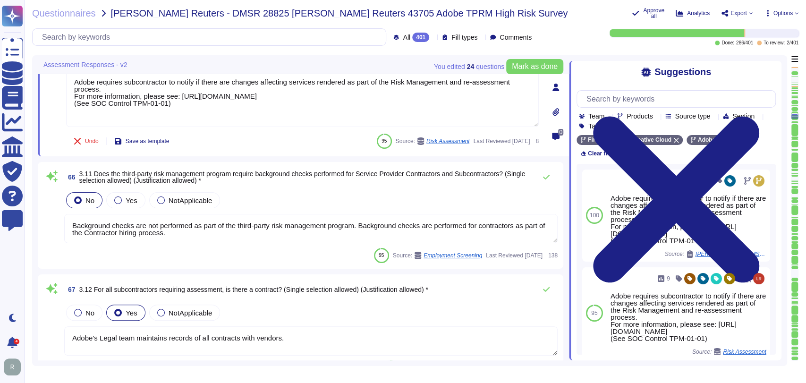
type textarea "Contract terms are based on vendor's data classification"
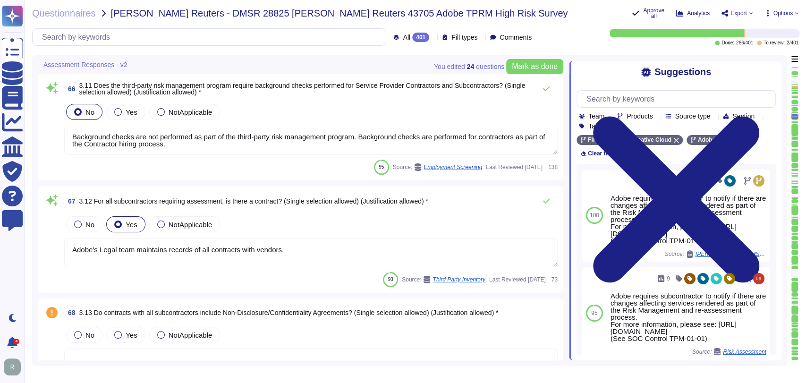
scroll to position [6541, 0]
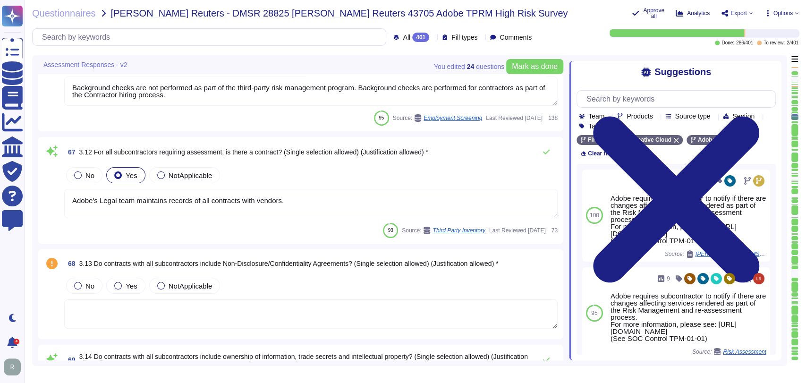
type textarea "Adobe’s contracts with all subcontractors (vendors) that handle Adobe data or s…"
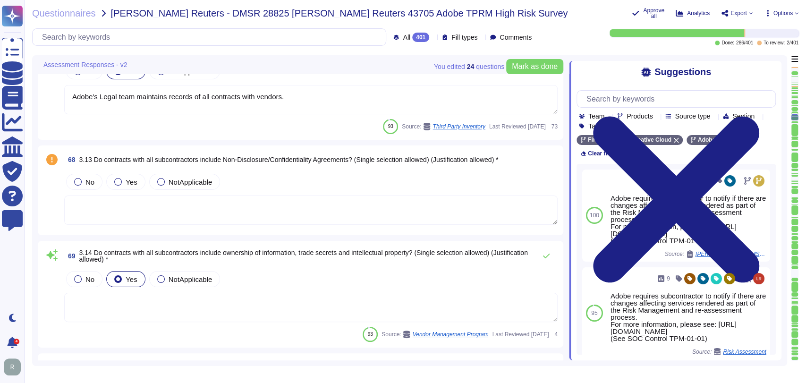
type textarea "Contract terms are based on vendor's data classification"
click at [114, 182] on label "Yes" at bounding box center [125, 182] width 23 height 8
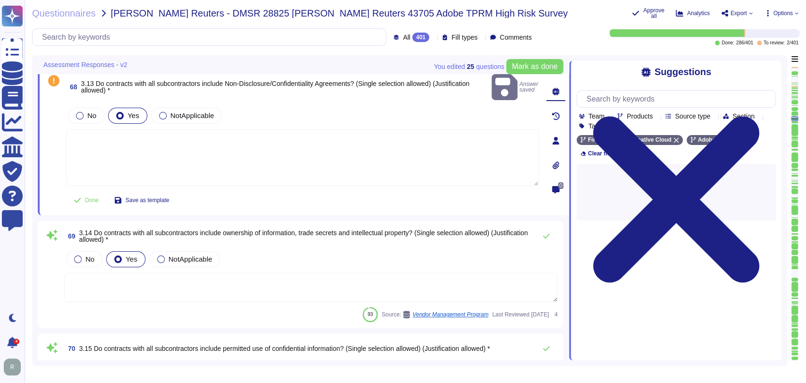
type textarea "Contract terms are based on vendor's data classification"
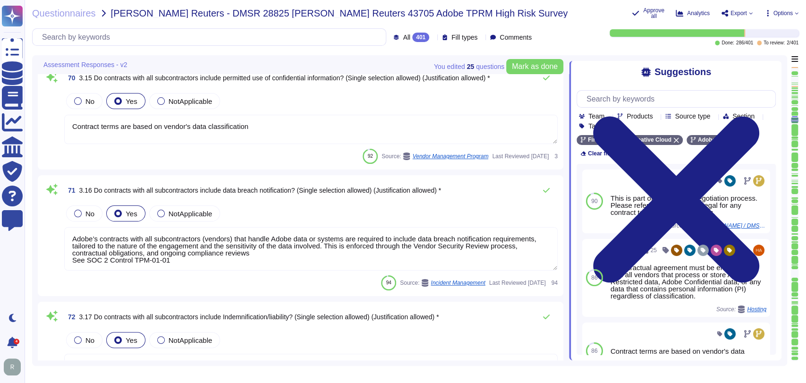
scroll to position [6986, 0]
type textarea "Adobe has a third-party risk management program with an assigned group responsi…"
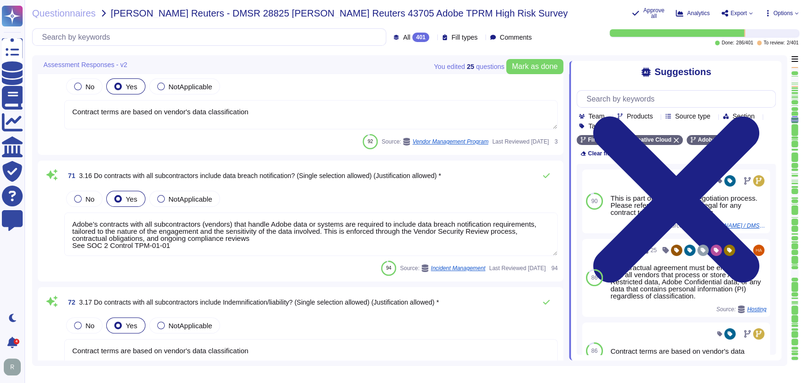
click at [286, 202] on div "No Yes NotApplicable" at bounding box center [311, 199] width 494 height 20
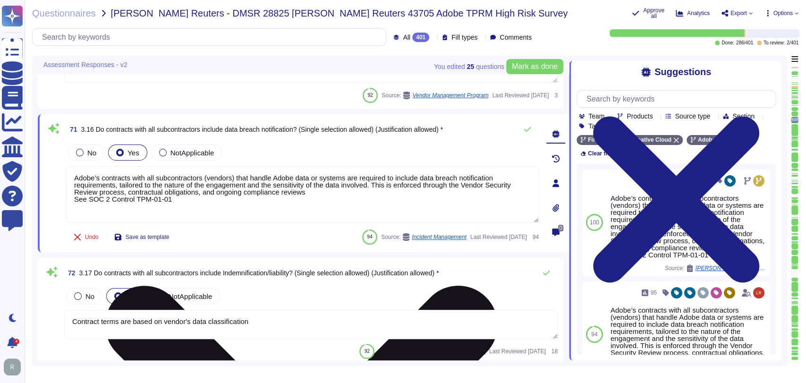
click at [325, 194] on textarea "Adobe’s contracts with all subcontractors (vendors) that handle Adobe data or s…" at bounding box center [302, 194] width 473 height 57
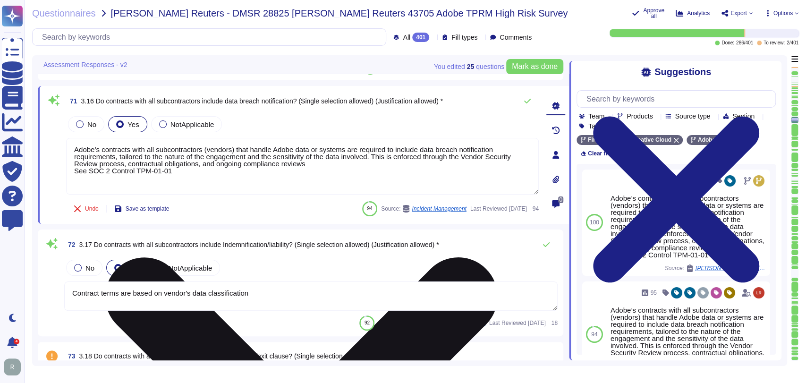
scroll to position [7021, 0]
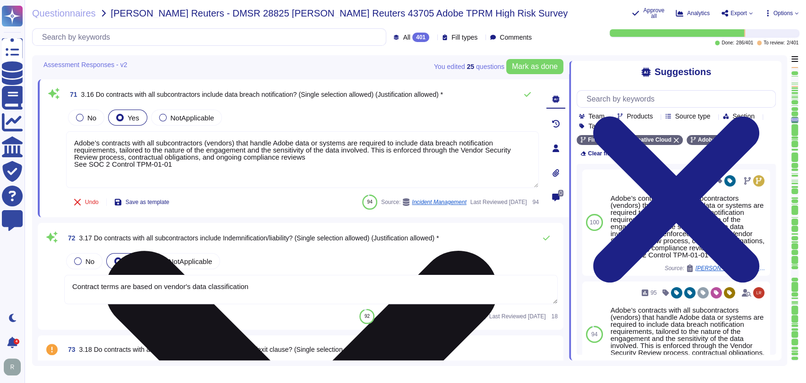
click at [316, 160] on textarea "Adobe’s contracts with all subcontractors (vendors) that handle Adobe data or s…" at bounding box center [302, 159] width 473 height 57
click at [316, 156] on textarea "Adobe’s contracts with all subcontractors (vendors) that handle Adobe data or s…" at bounding box center [302, 159] width 473 height 57
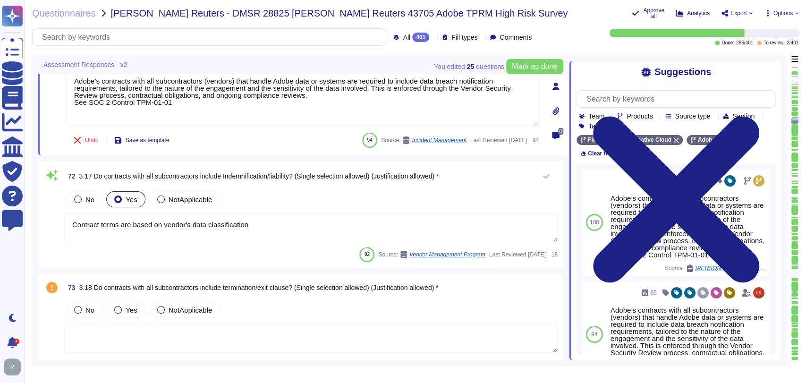
scroll to position [7083, 0]
click at [318, 216] on textarea "Contract terms are based on vendor's data classification" at bounding box center [311, 227] width 494 height 29
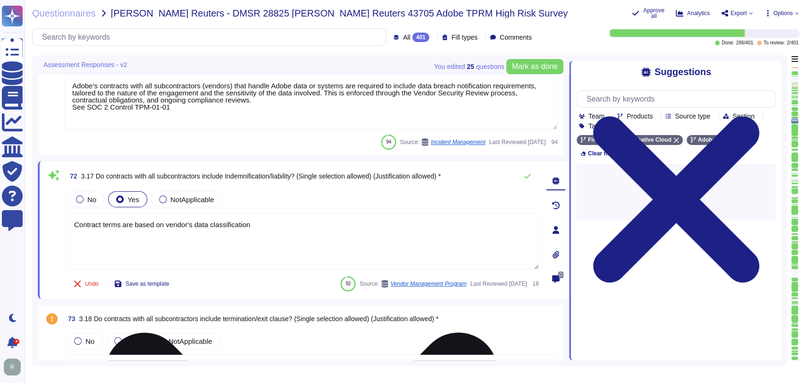
type textarea "Adobe’s contracts with all subcontractors (vendors) that handle Adobe data or s…"
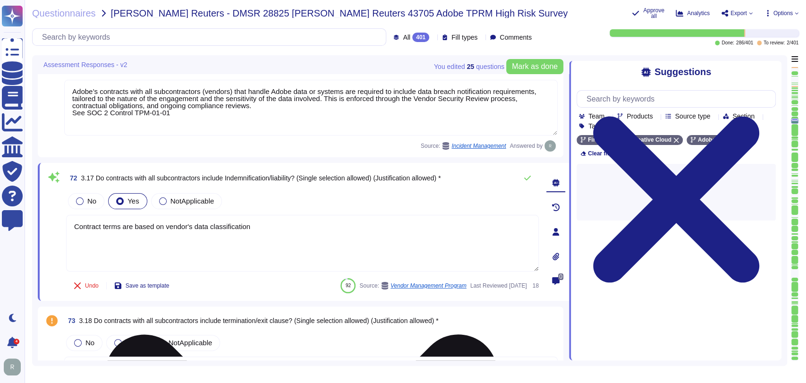
type textarea "Contract terms are based on vendor's data classification."
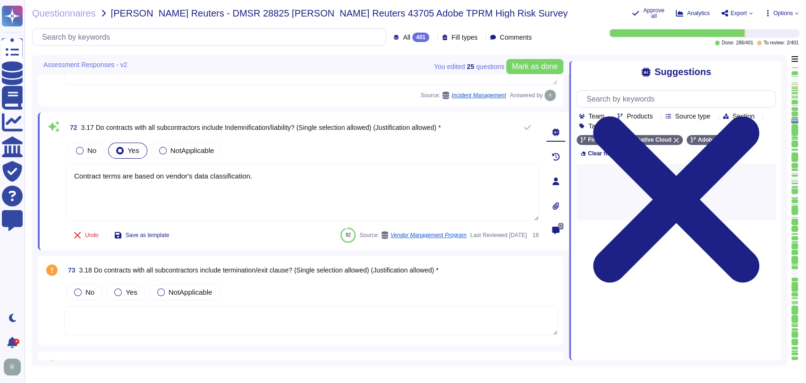
type textarea "Adobe has a defined, documented procedure to identify and log information secur…"
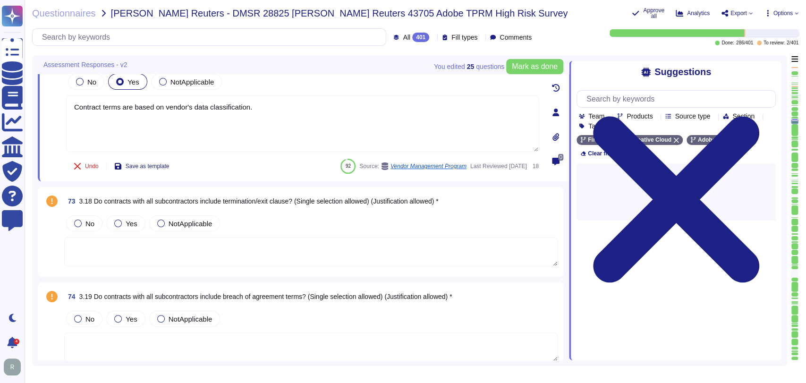
scroll to position [7178, 0]
click at [295, 223] on div "No Yes NotApplicable" at bounding box center [311, 223] width 494 height 20
type textarea "Contract terms are based on vendor's data classification."
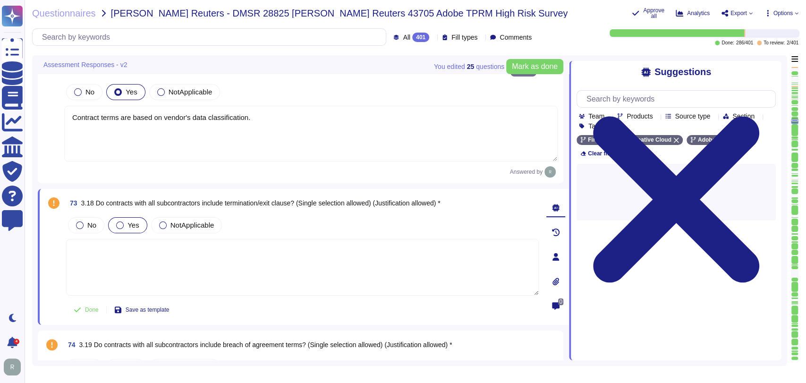
click at [129, 221] on span "Yes" at bounding box center [133, 225] width 11 height 8
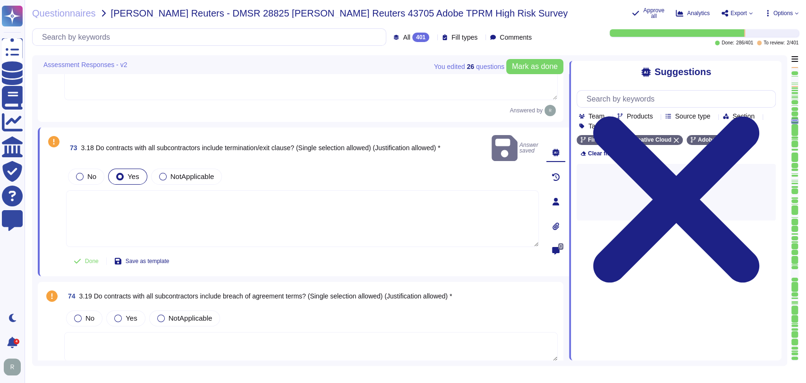
click at [320, 257] on div "73 3.18 Do contracts with all subcontractors include termination/exit clause? (…" at bounding box center [303, 202] width 531 height 149
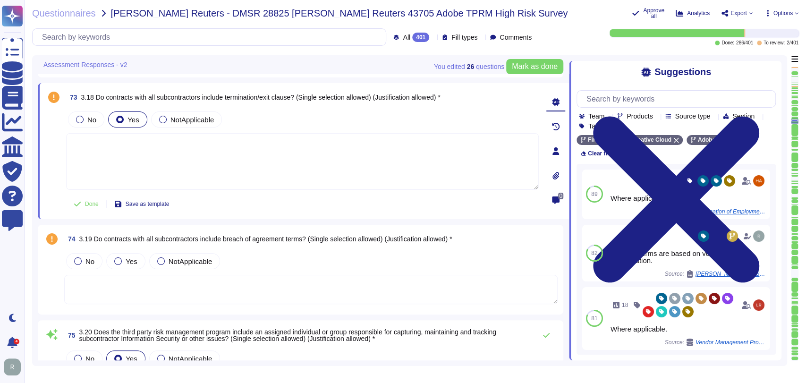
type textarea "There are information security policies that have been approved by management, …"
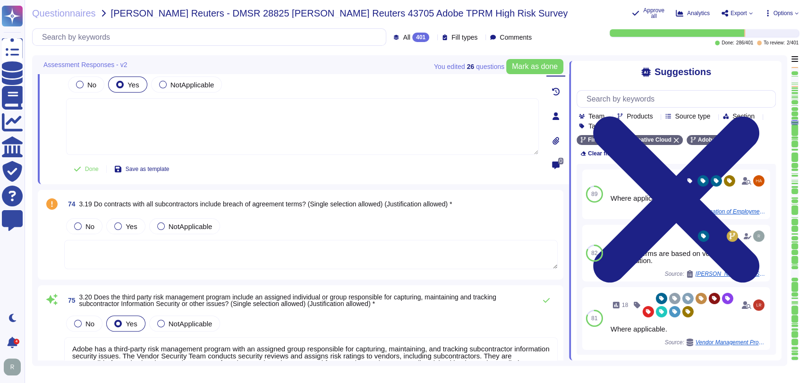
scroll to position [7300, 0]
click at [113, 228] on div "Yes" at bounding box center [125, 226] width 39 height 16
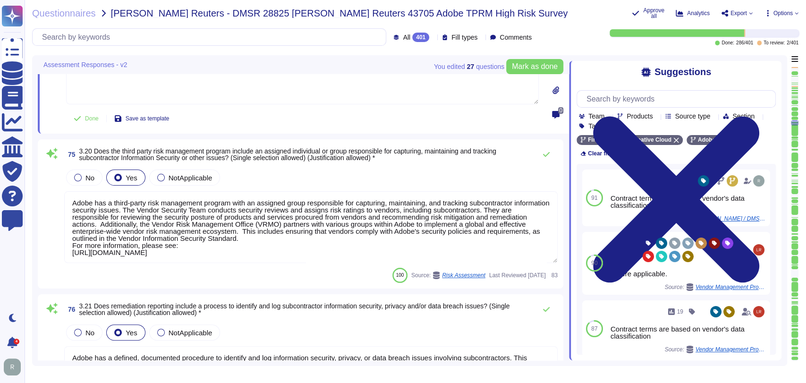
scroll to position [0, 0]
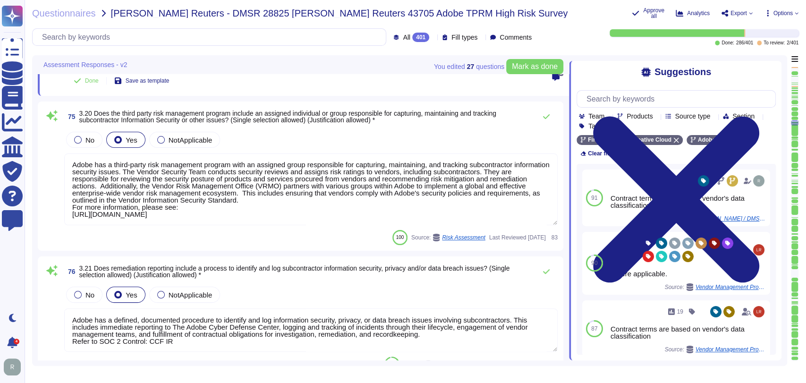
type textarea "Agreements are reviewed when they are due for renewal. Policies are reviewed an…"
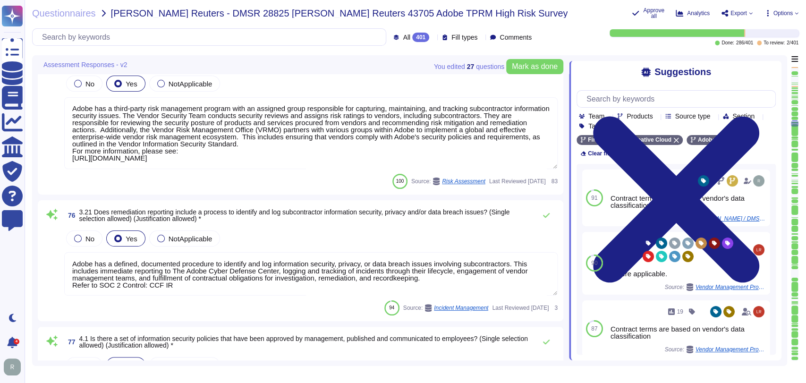
scroll to position [7532, 0]
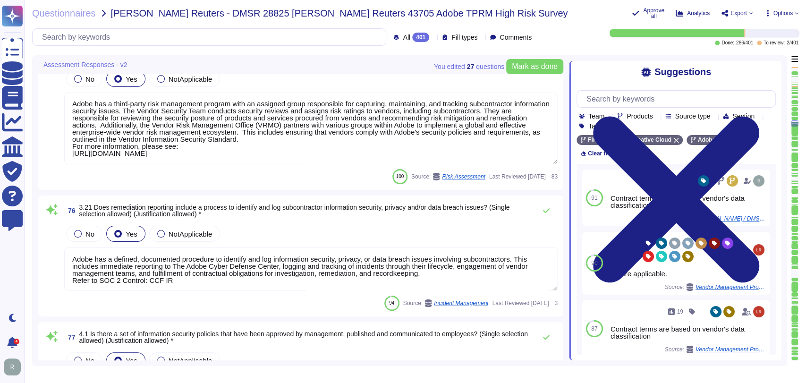
click at [274, 219] on div "76 3.21 Does remediation reporting include a process to identify and log subcon…" at bounding box center [300, 256] width 514 height 110
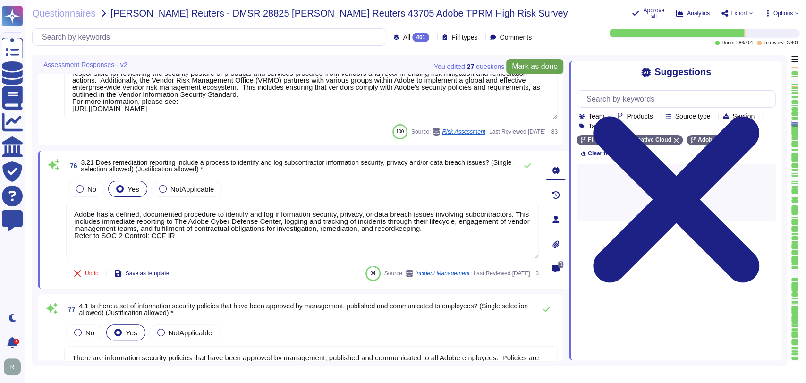
scroll to position [7531, 0]
click at [551, 63] on span "Mark as done" at bounding box center [535, 67] width 46 height 8
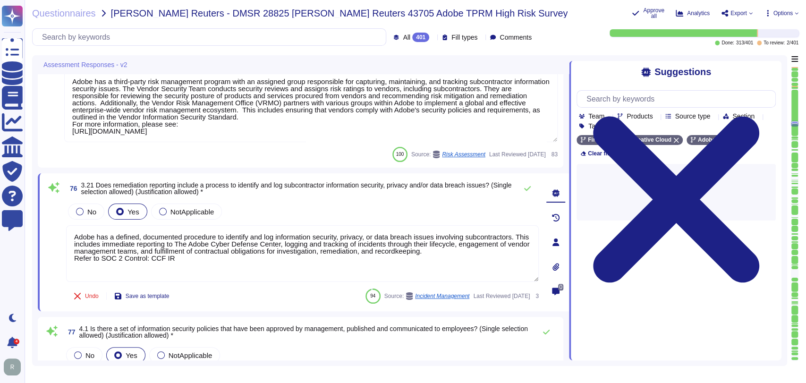
scroll to position [7530, 0]
